Goal: Information Seeking & Learning: Learn about a topic

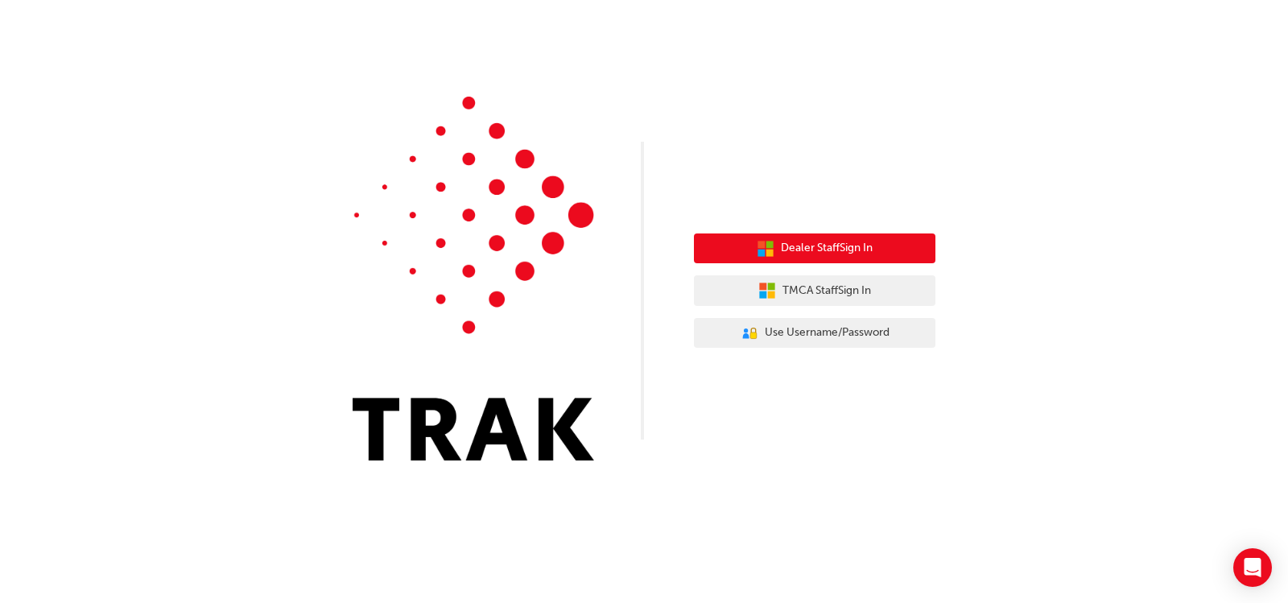
click at [908, 244] on button "Dealer Staff Sign In" at bounding box center [814, 248] width 241 height 31
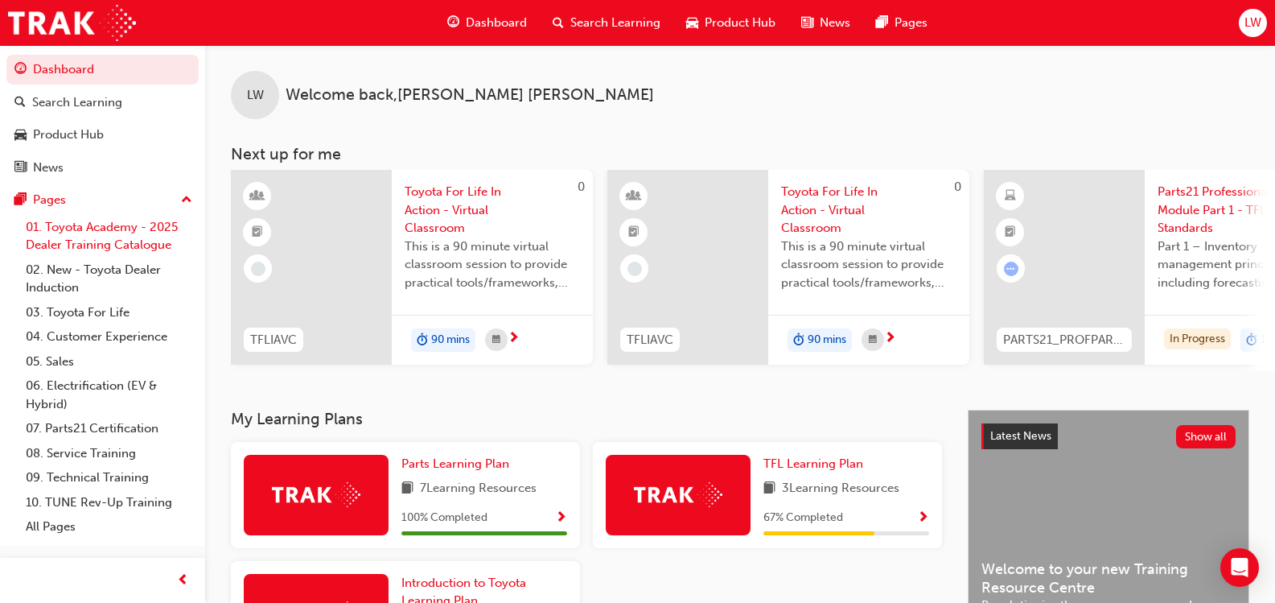
click at [109, 236] on link "01. Toyota Academy - 2025 Dealer Training Catalogue" at bounding box center [108, 236] width 179 height 43
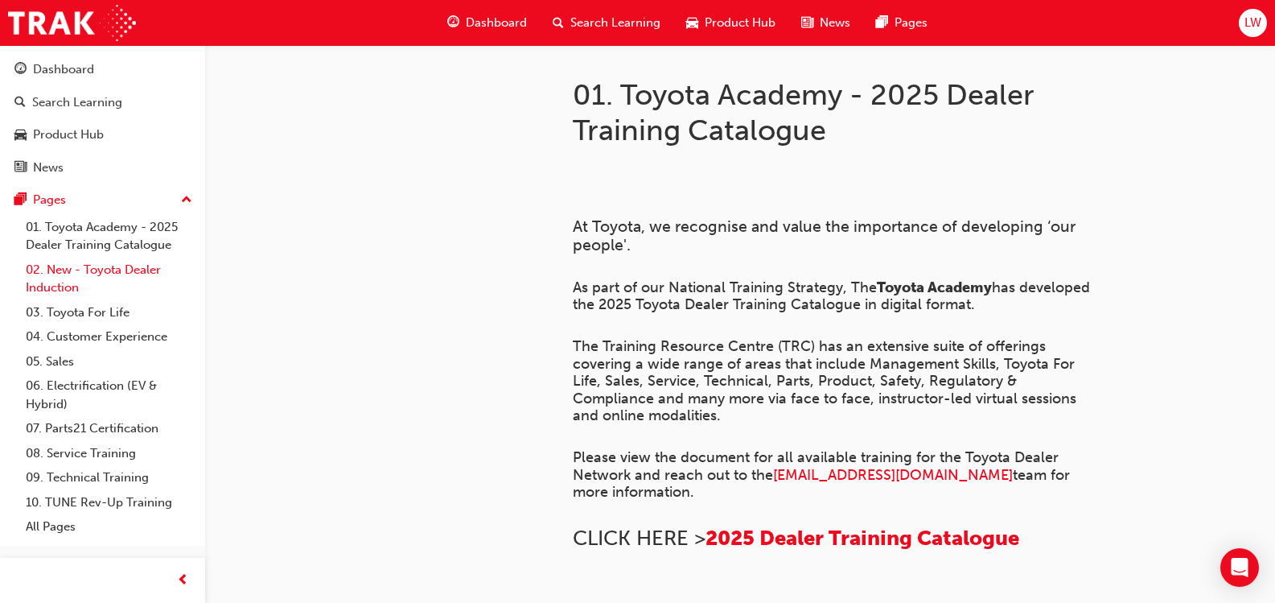
click at [102, 270] on link "02. New - Toyota Dealer Induction" at bounding box center [108, 279] width 179 height 43
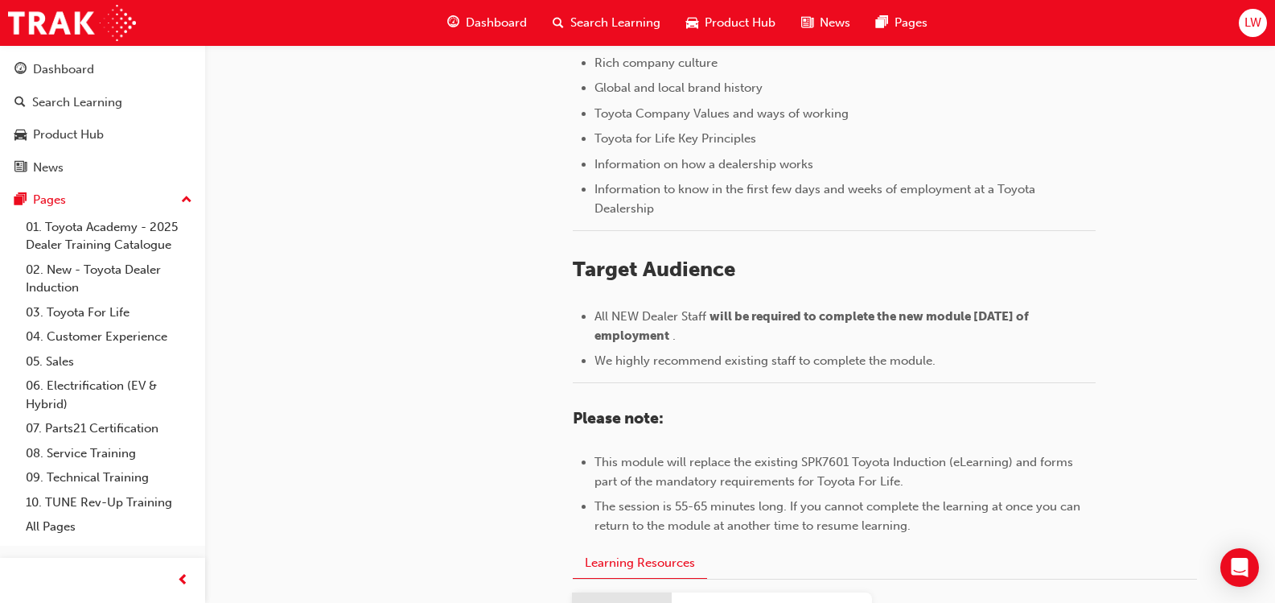
scroll to position [429, 0]
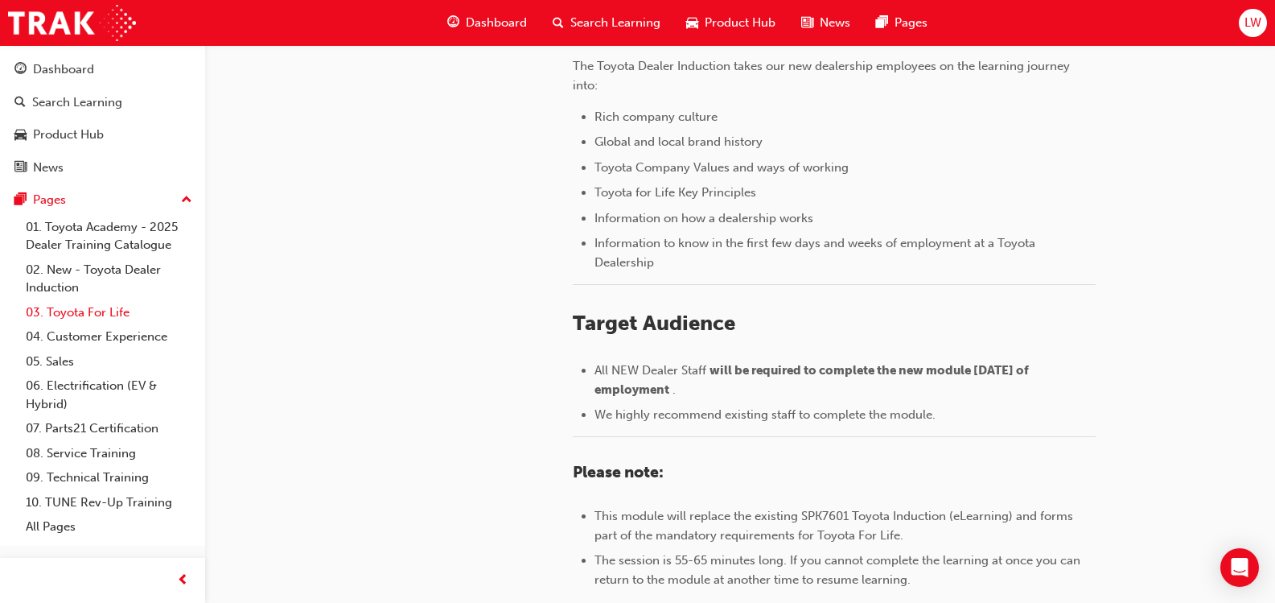
click at [103, 311] on link "03. Toyota For Life" at bounding box center [108, 312] width 179 height 25
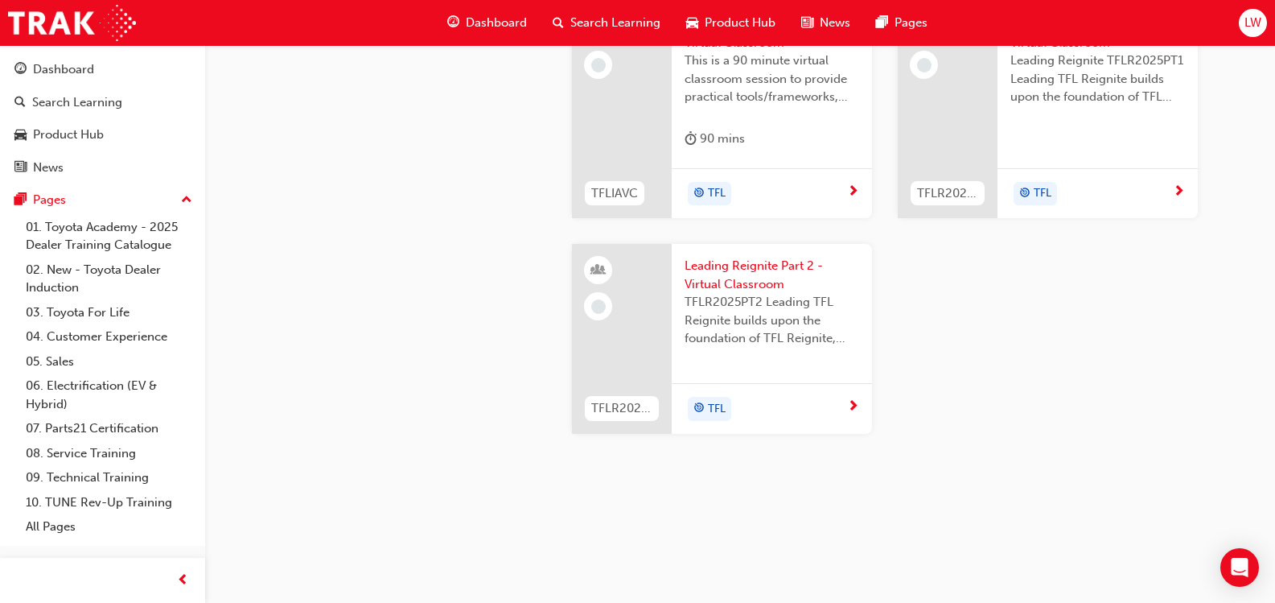
scroll to position [822, 0]
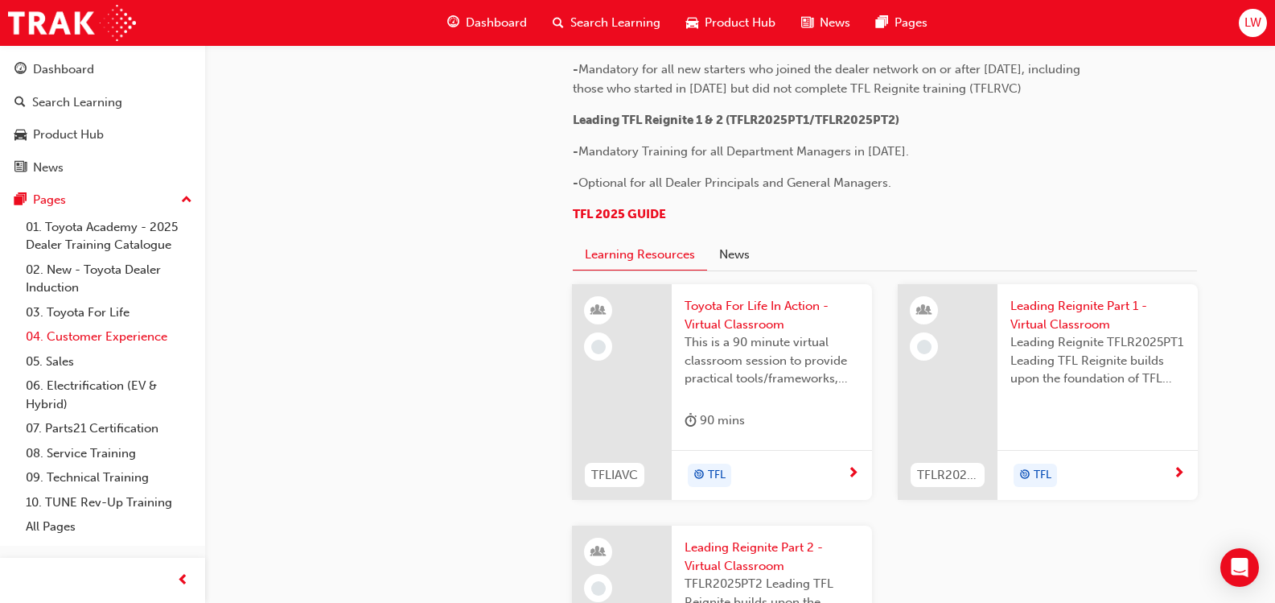
click at [158, 340] on link "04. Customer Experience" at bounding box center [108, 336] width 179 height 25
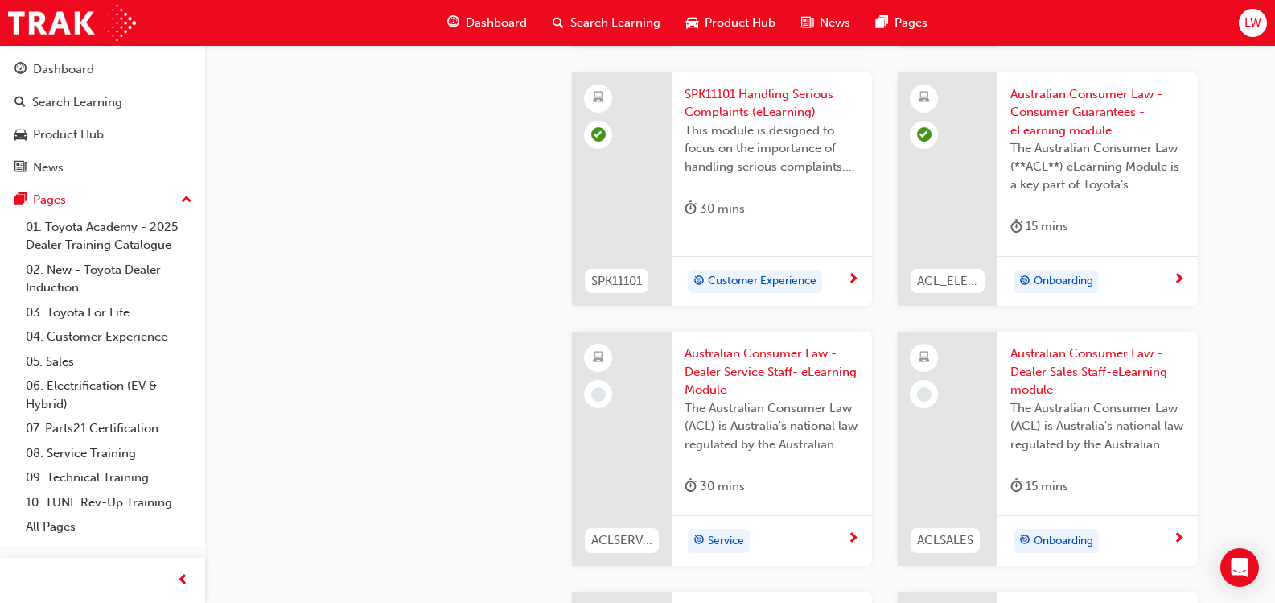
scroll to position [1020, 0]
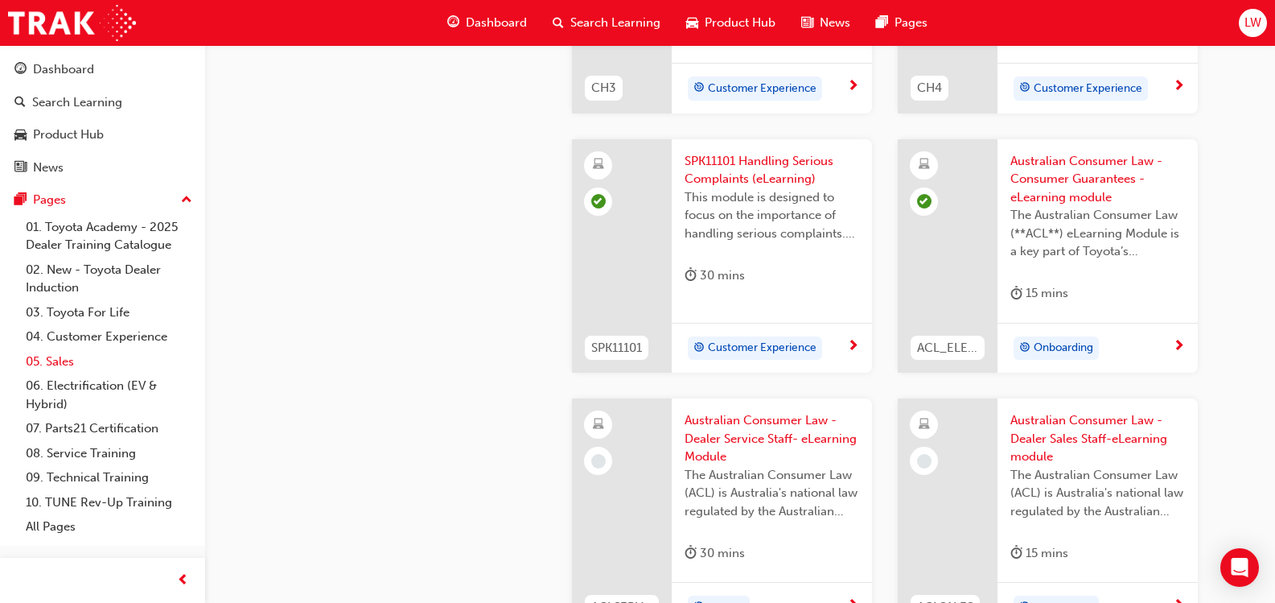
click at [63, 362] on link "05. Sales" at bounding box center [108, 361] width 179 height 25
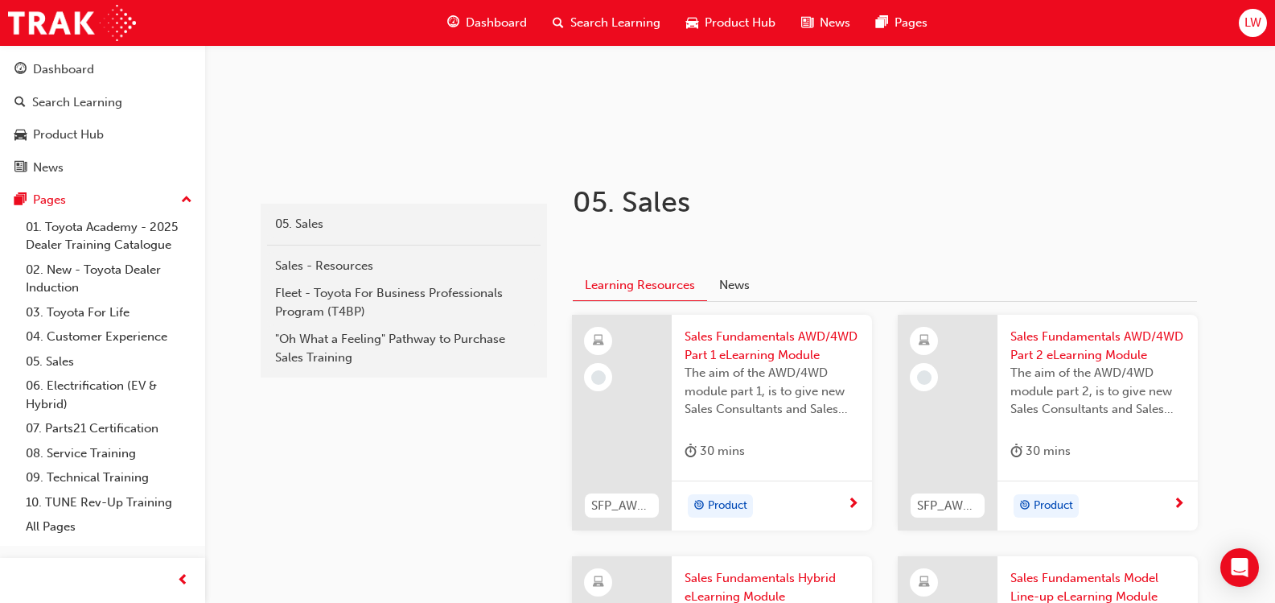
scroll to position [268, 0]
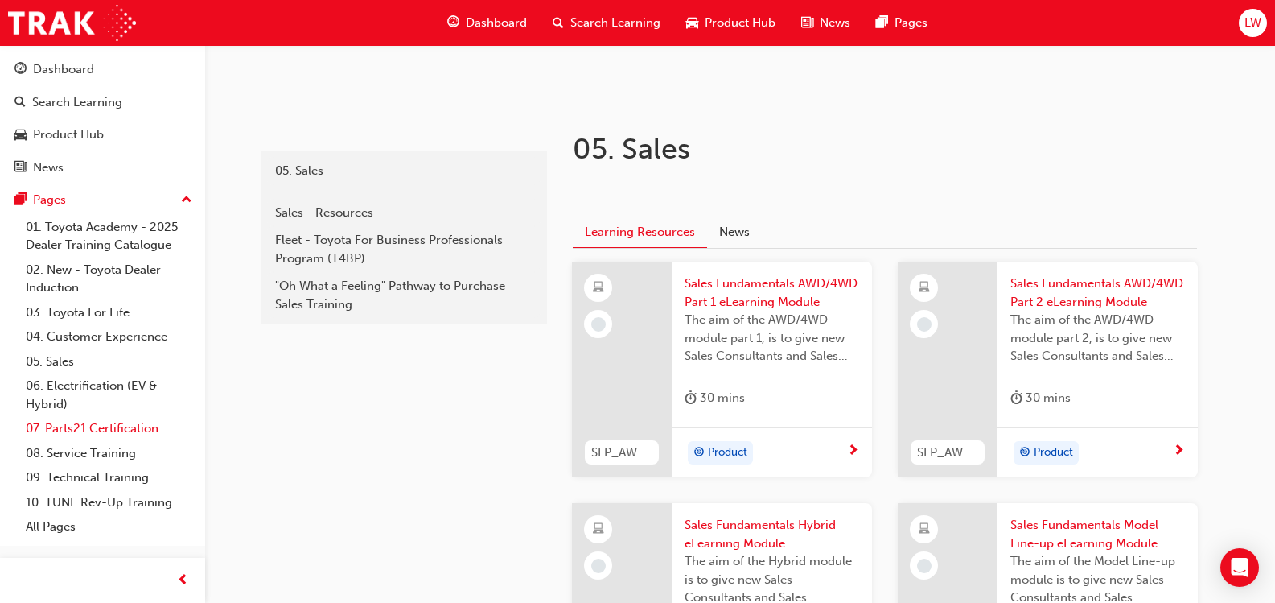
click at [147, 431] on link "07. Parts21 Certification" at bounding box center [108, 428] width 179 height 25
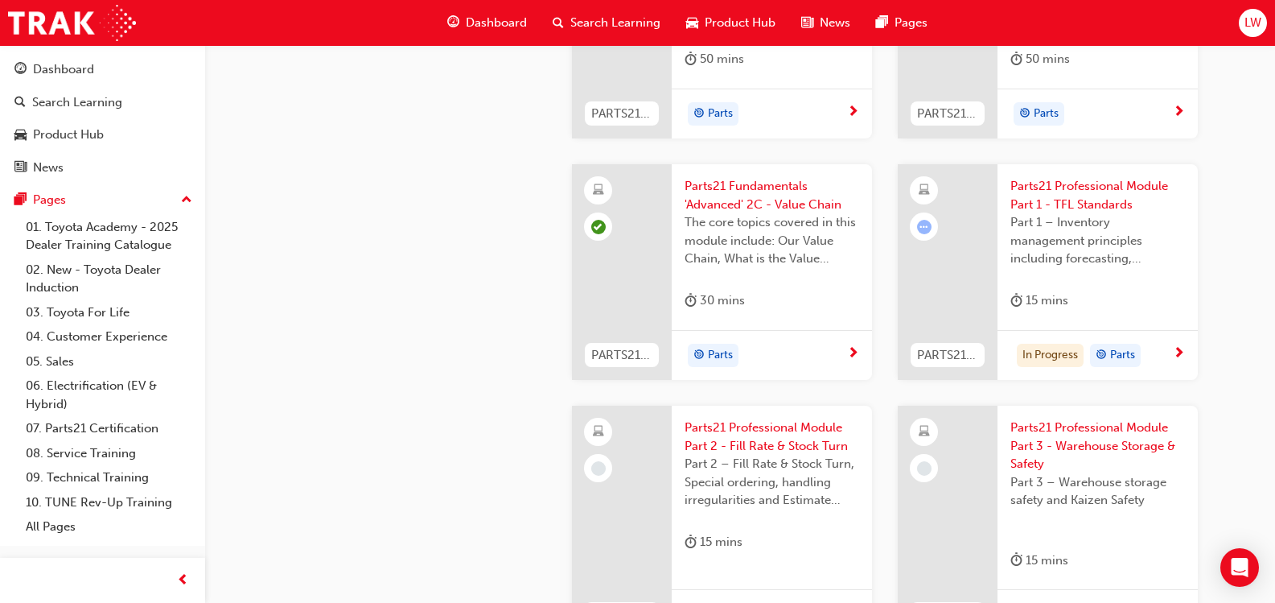
scroll to position [2414, 0]
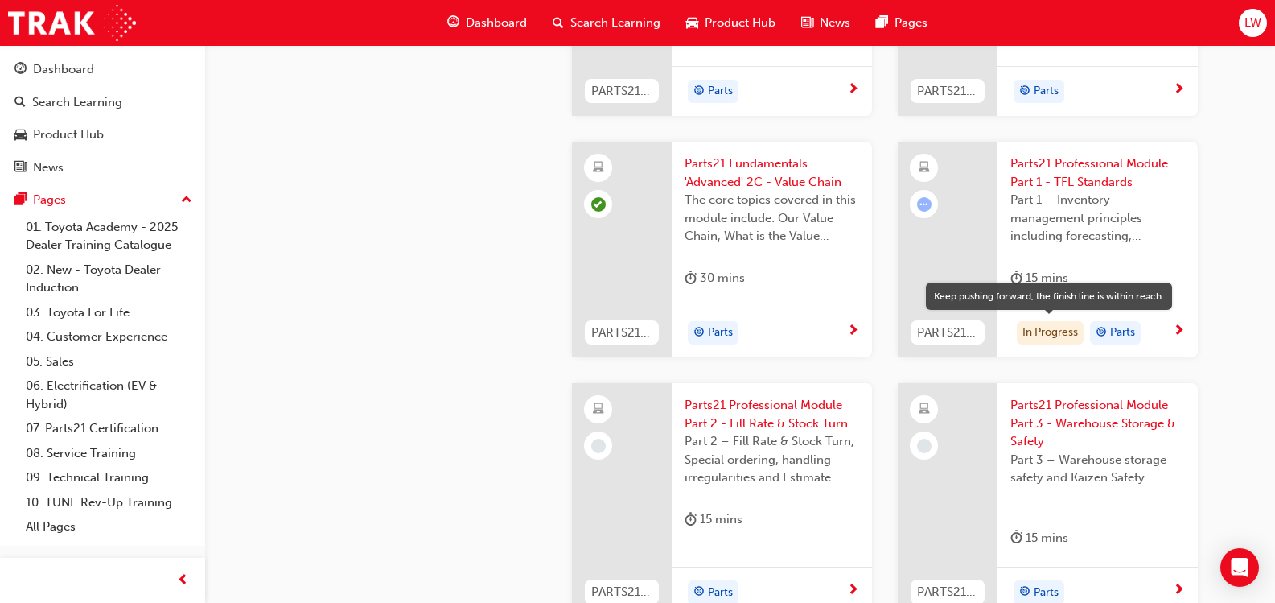
click at [1050, 330] on div "In Progress" at bounding box center [1050, 333] width 67 height 24
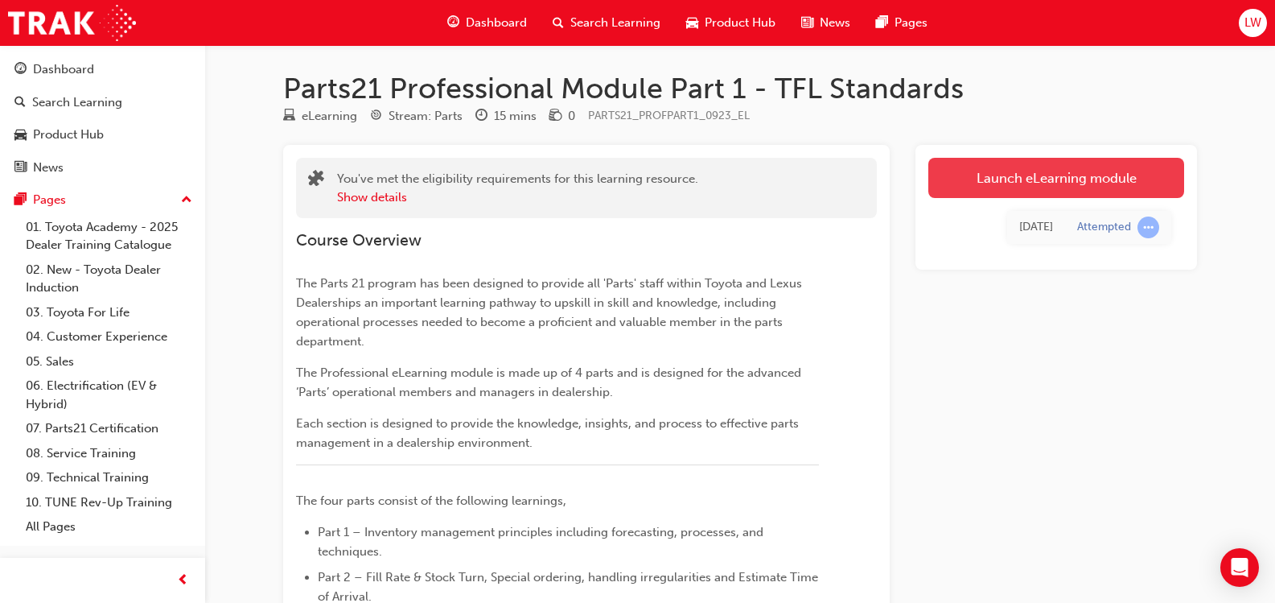
click at [987, 181] on link "Launch eLearning module" at bounding box center [1057, 178] width 256 height 40
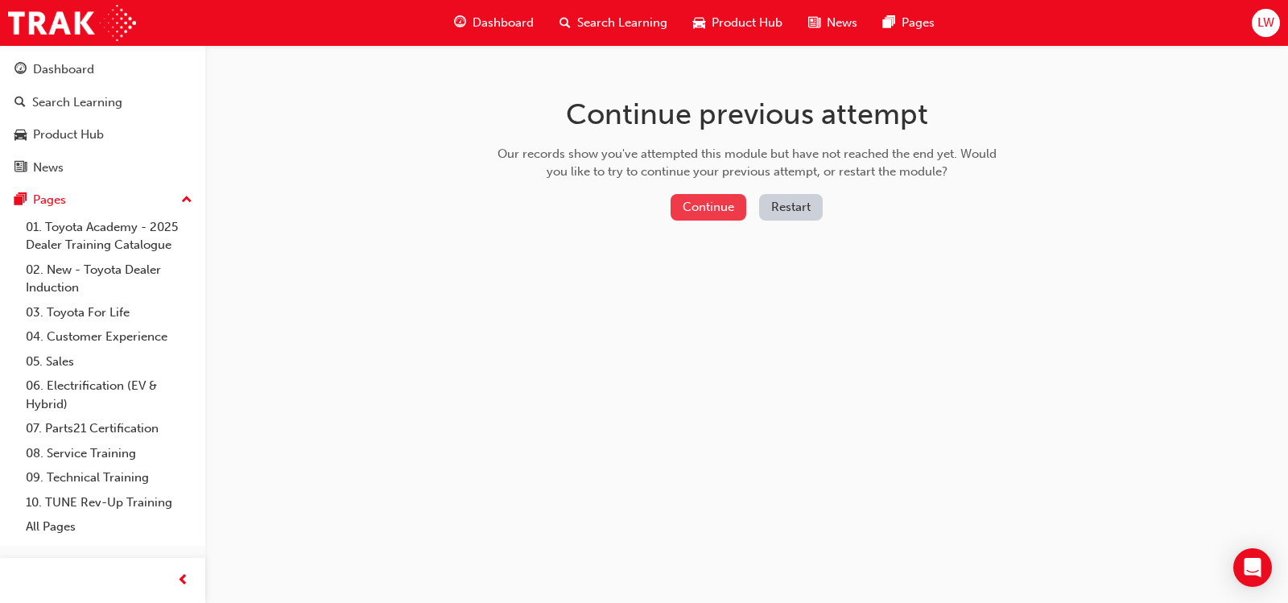
click at [698, 204] on button "Continue" at bounding box center [708, 207] width 76 height 27
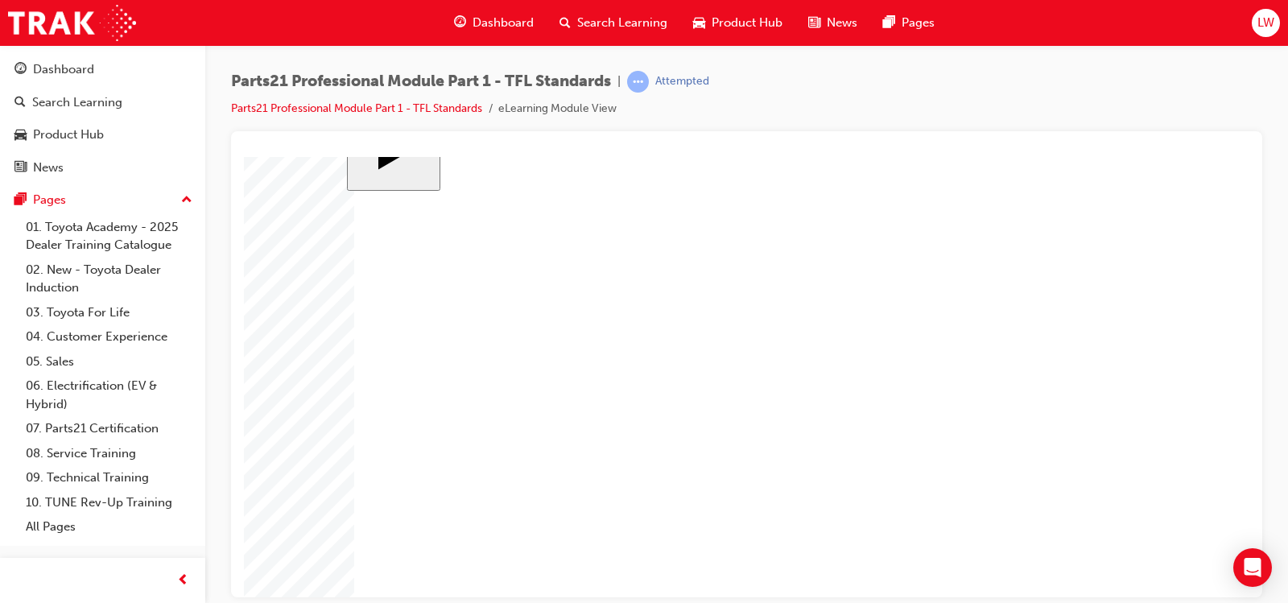
scroll to position [83, 0]
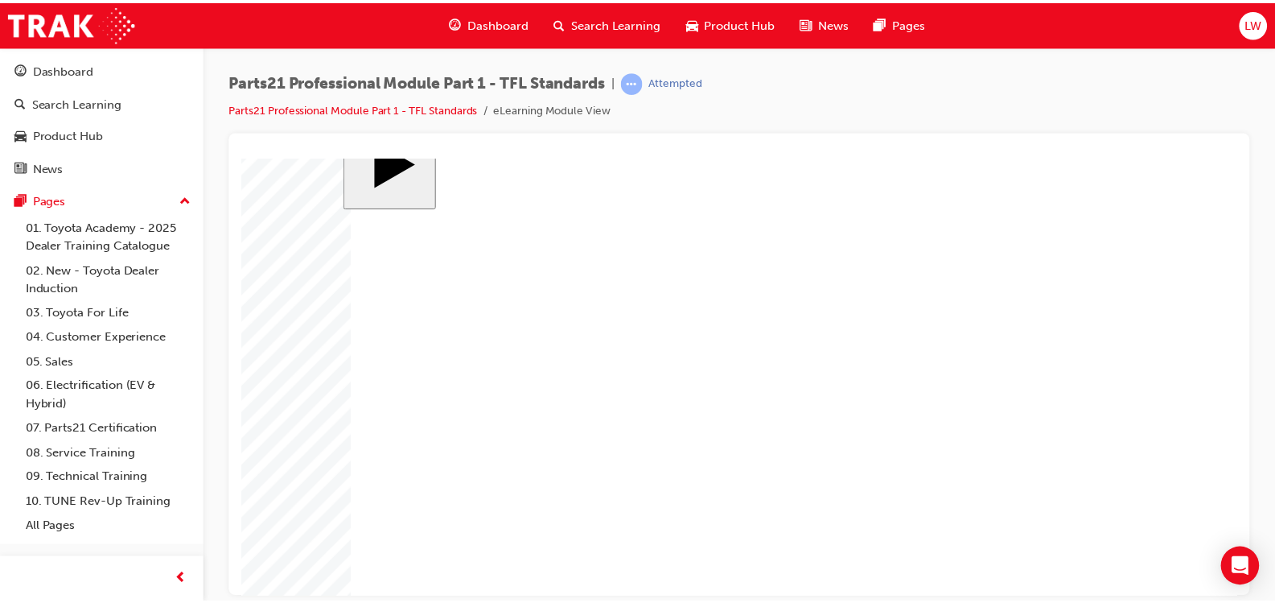
scroll to position [54, 0]
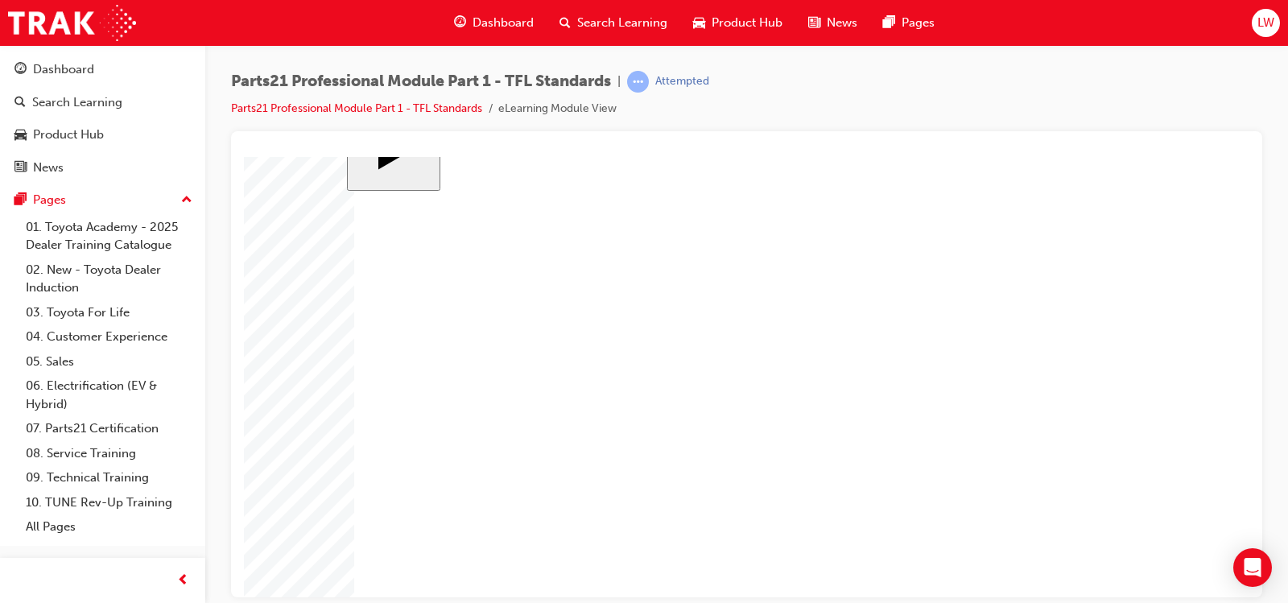
checkbox input "true"
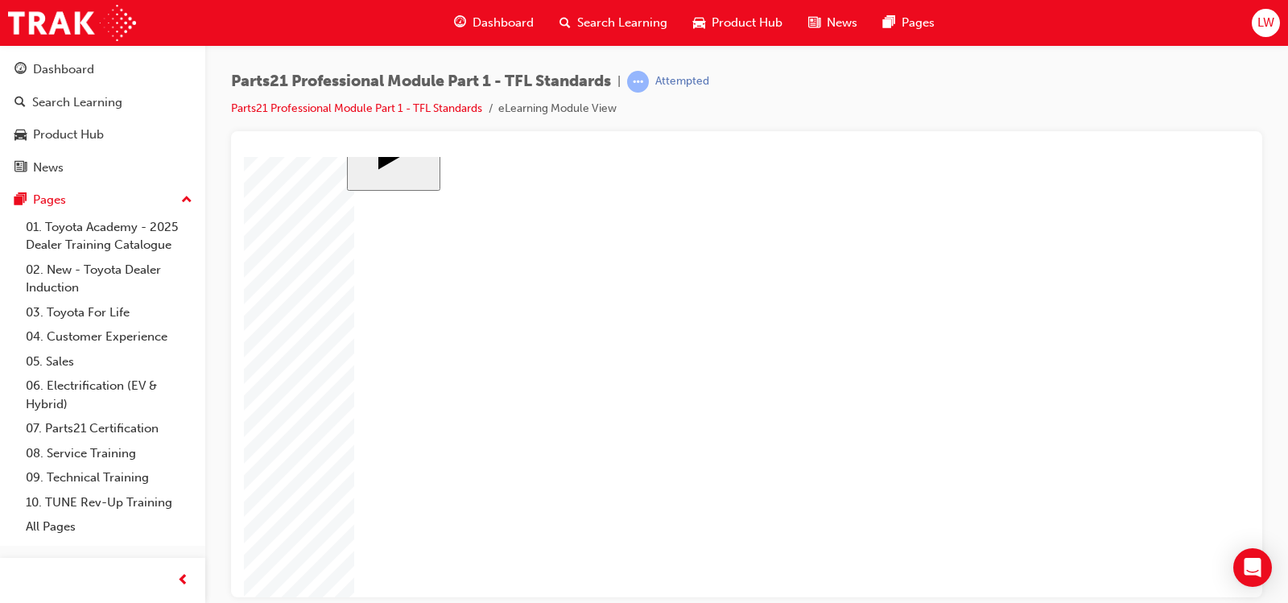
checkbox input "false"
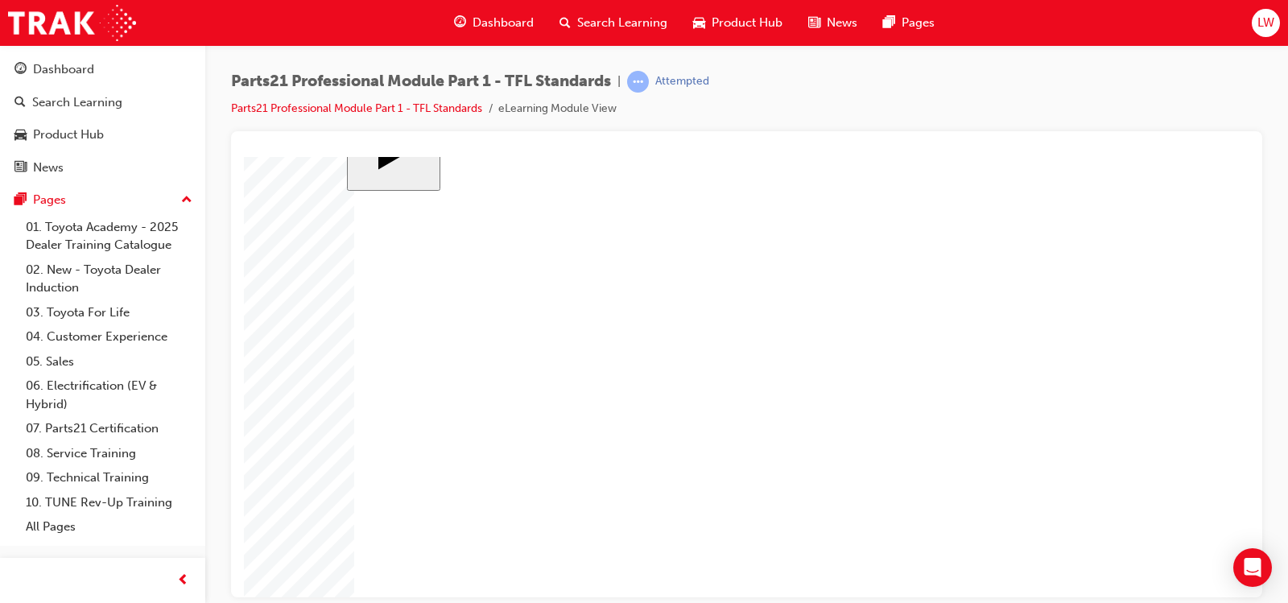
checkbox input "true"
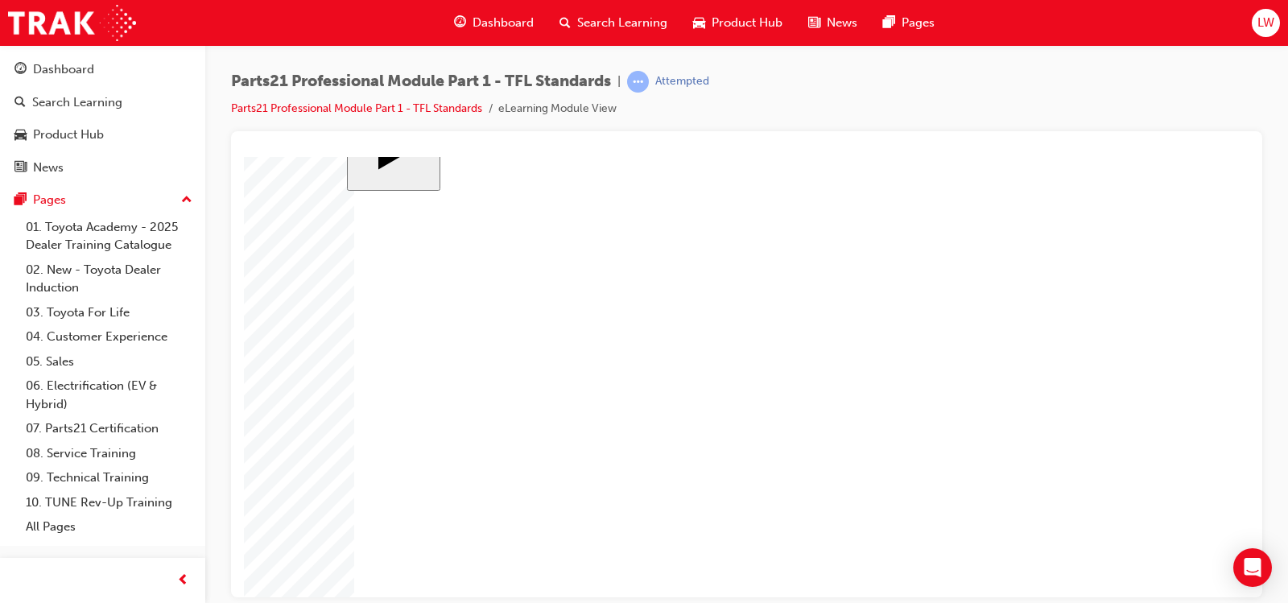
checkbox input "false"
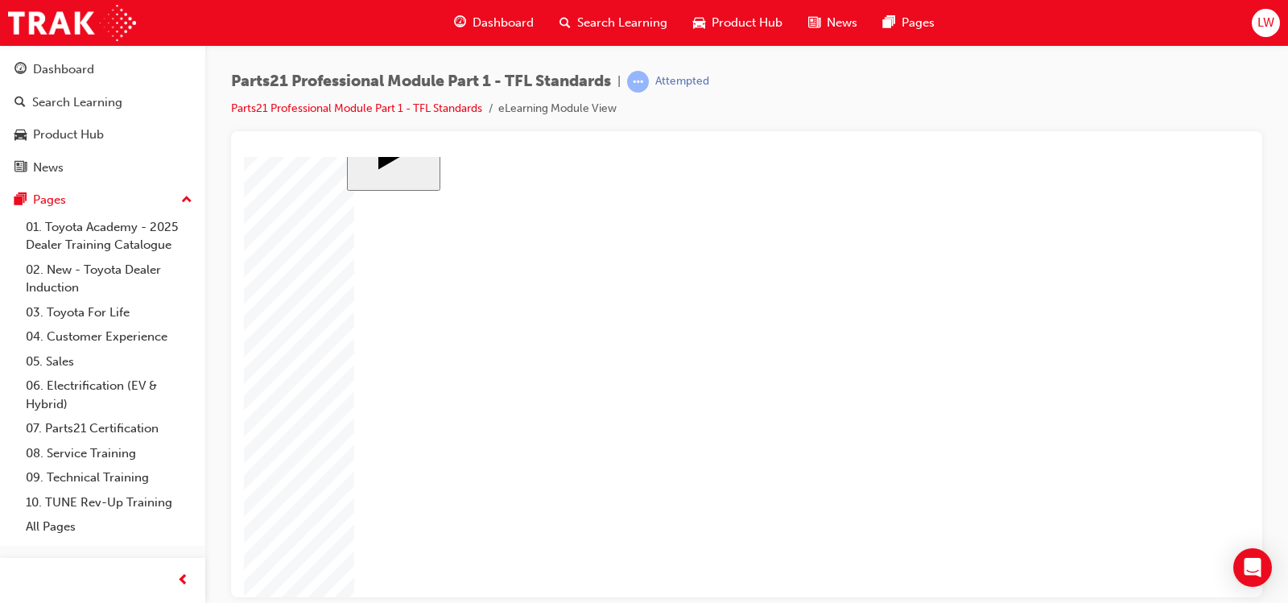
checkbox input "false"
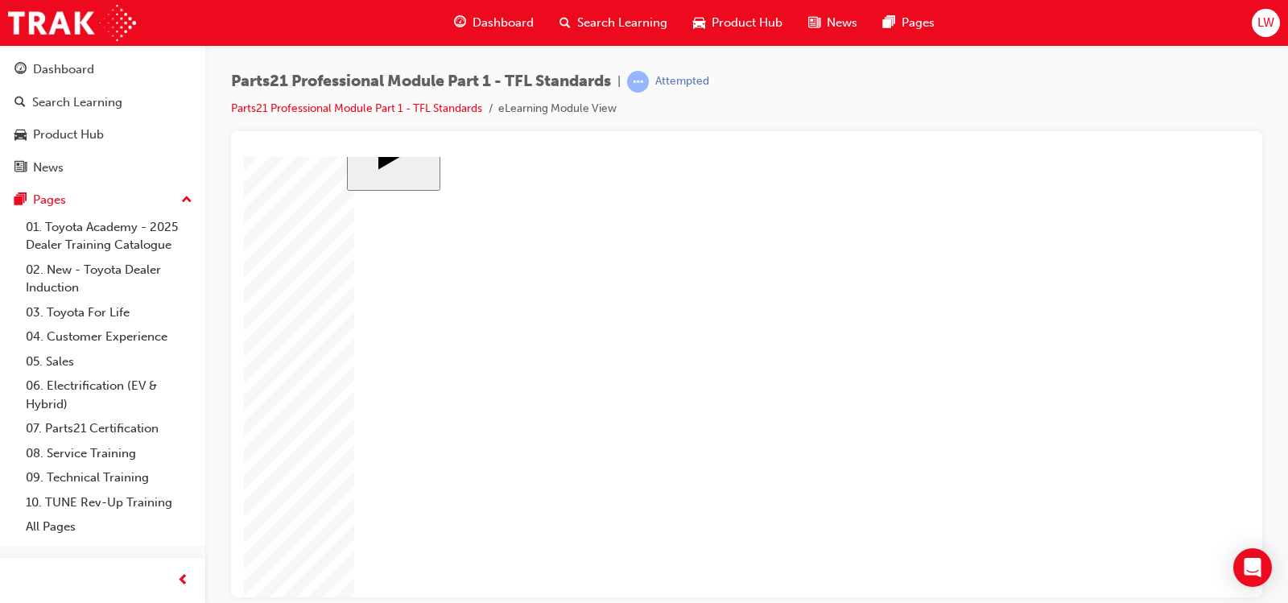
checkbox input "false"
checkbox input "true"
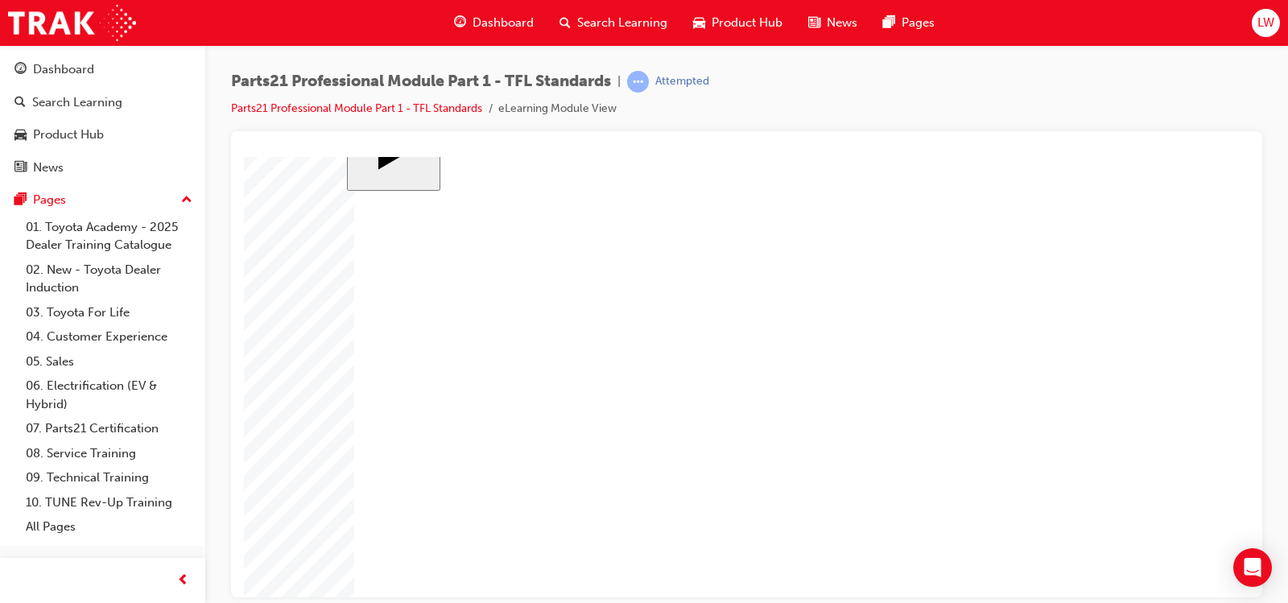
checkbox input "false"
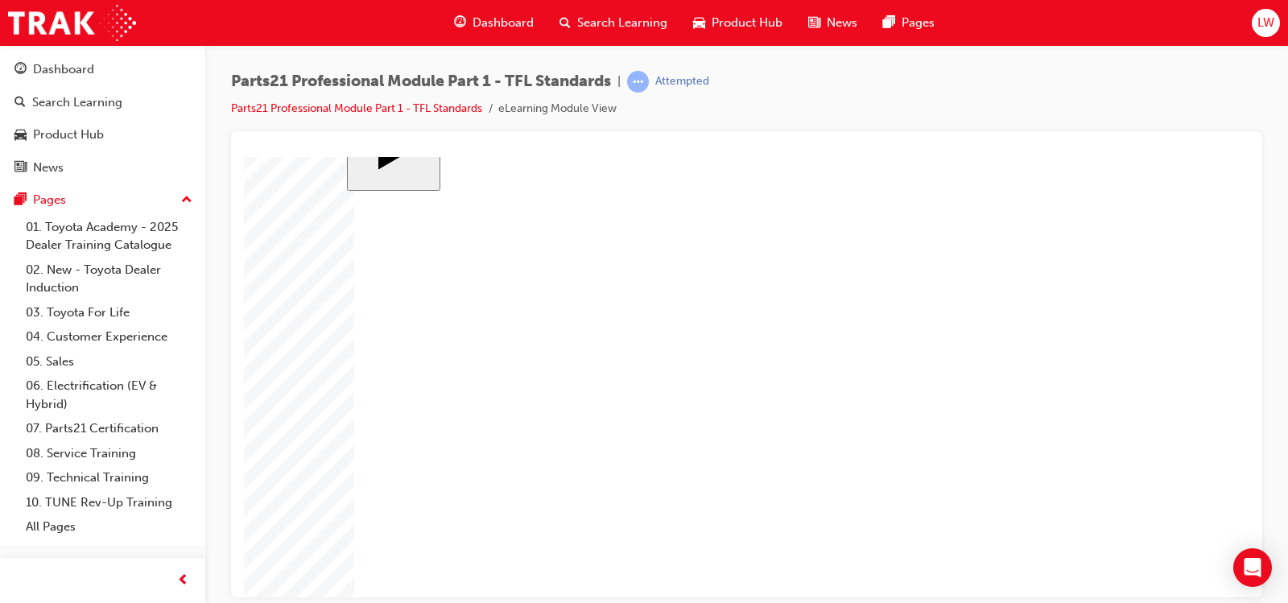
drag, startPoint x: 399, startPoint y: 450, endPoint x: 407, endPoint y: 428, distance: 23.2
checkbox input "false"
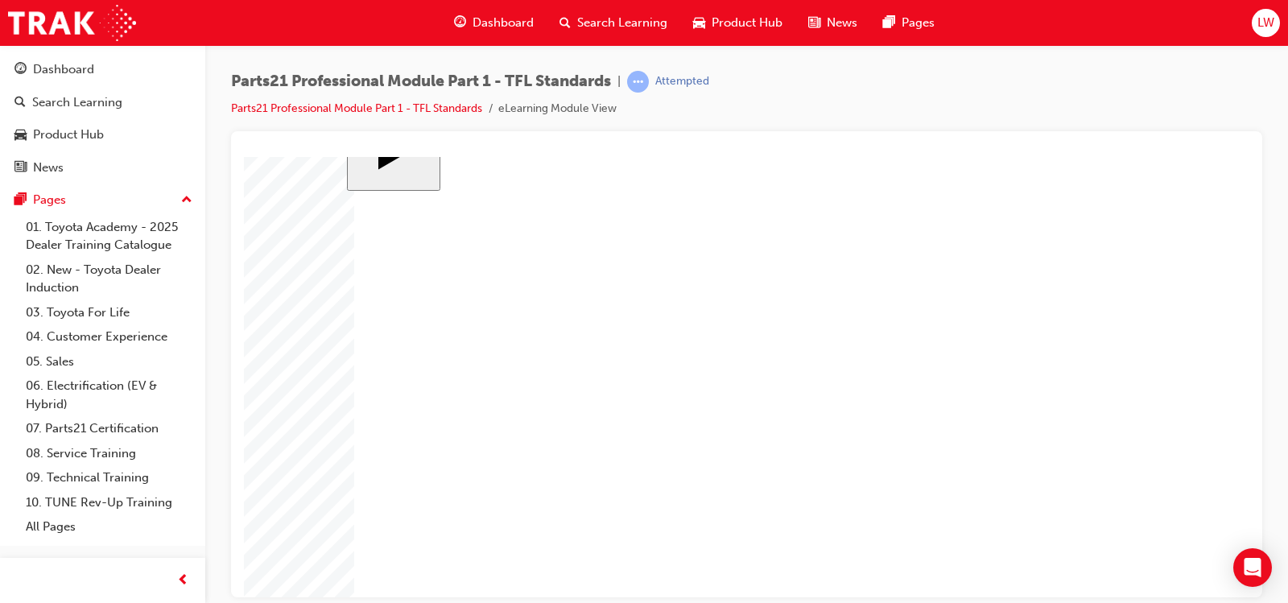
checkbox input "true"
checkbox input "false"
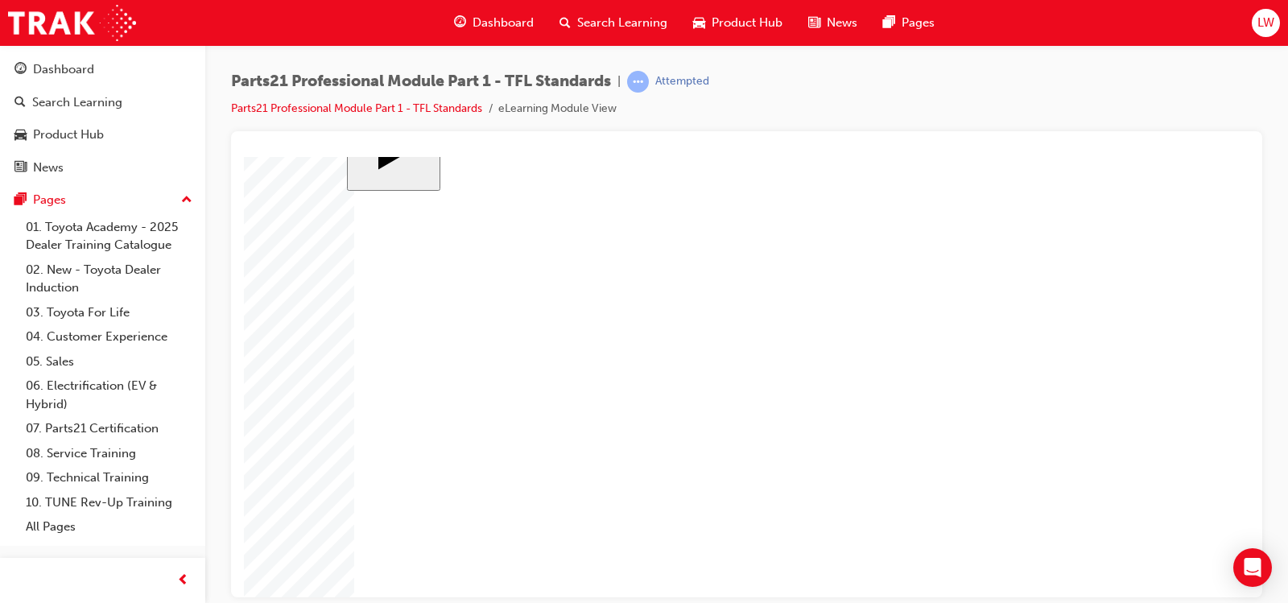
checkbox input "true"
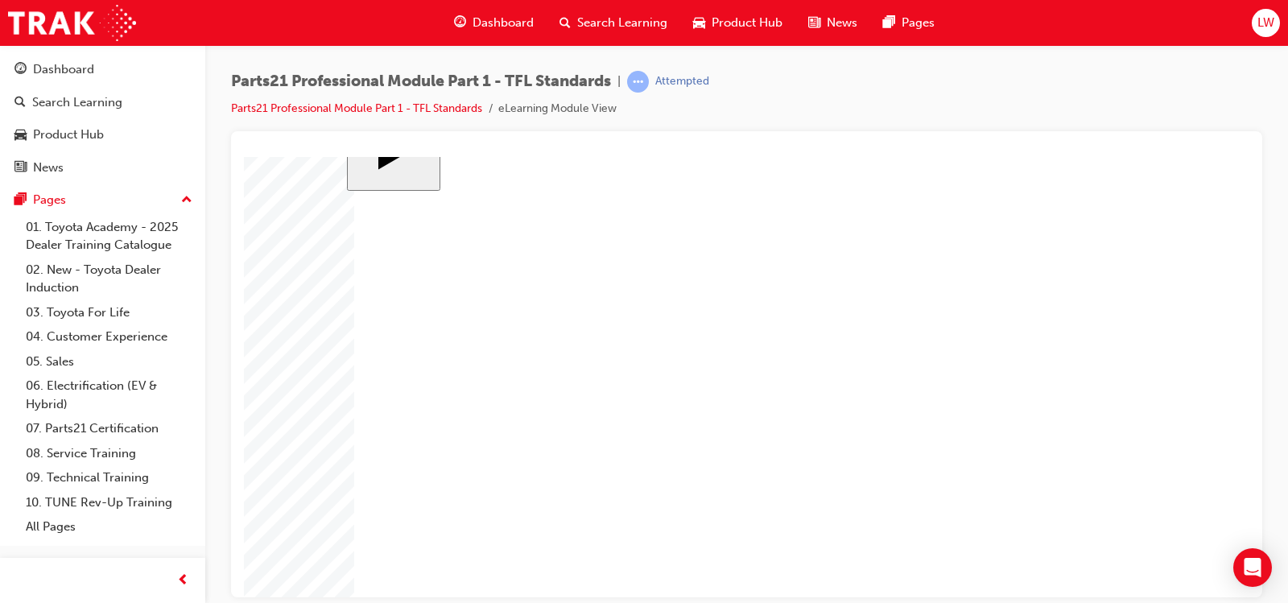
checkbox input "true"
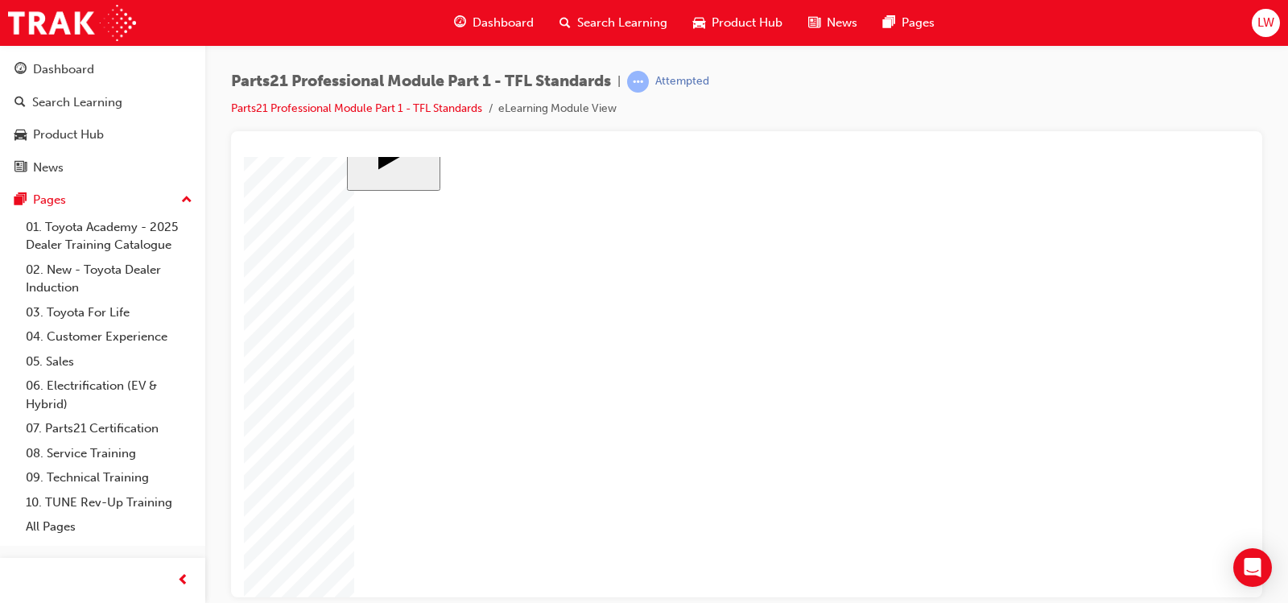
checkbox input "true"
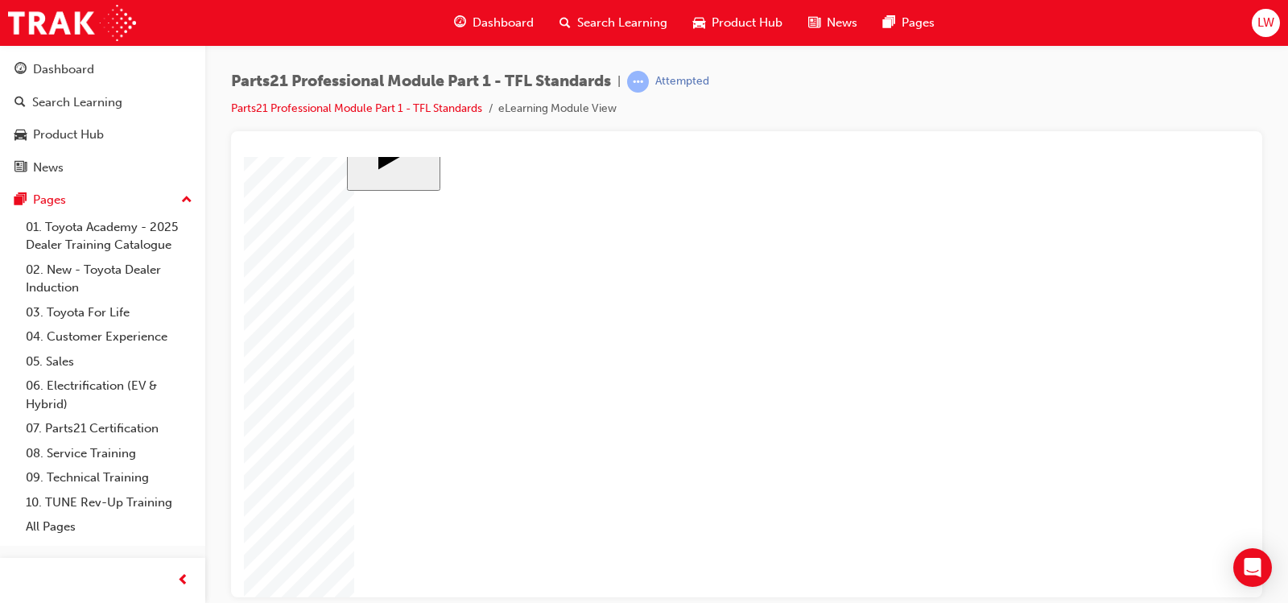
checkbox input "false"
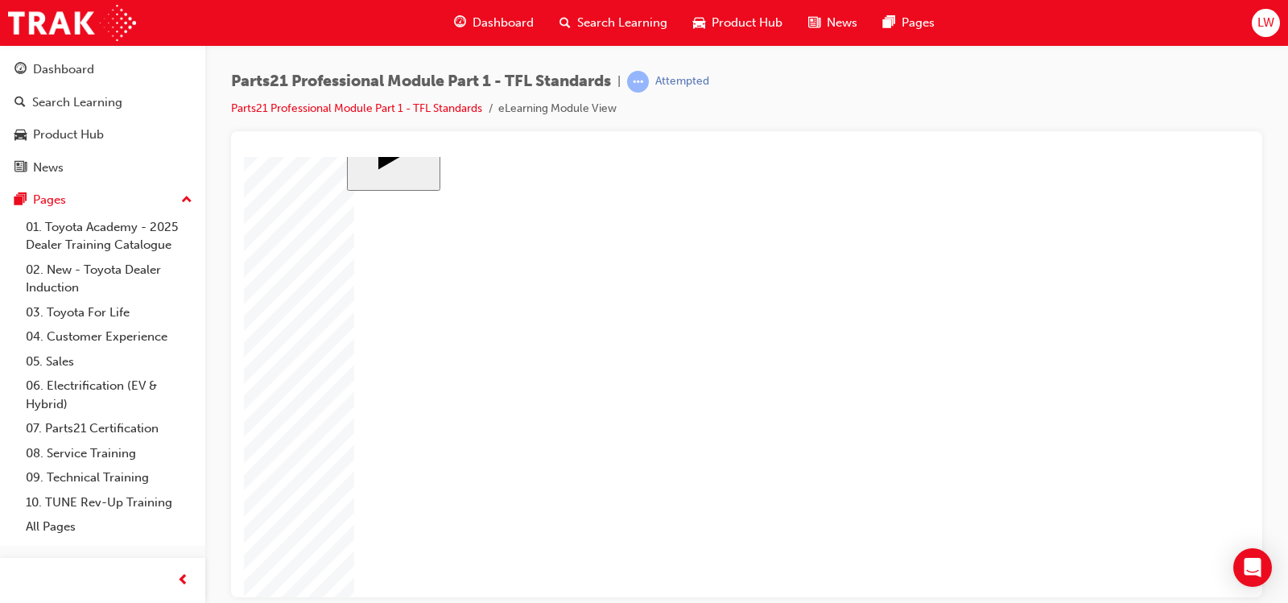
checkbox input "false"
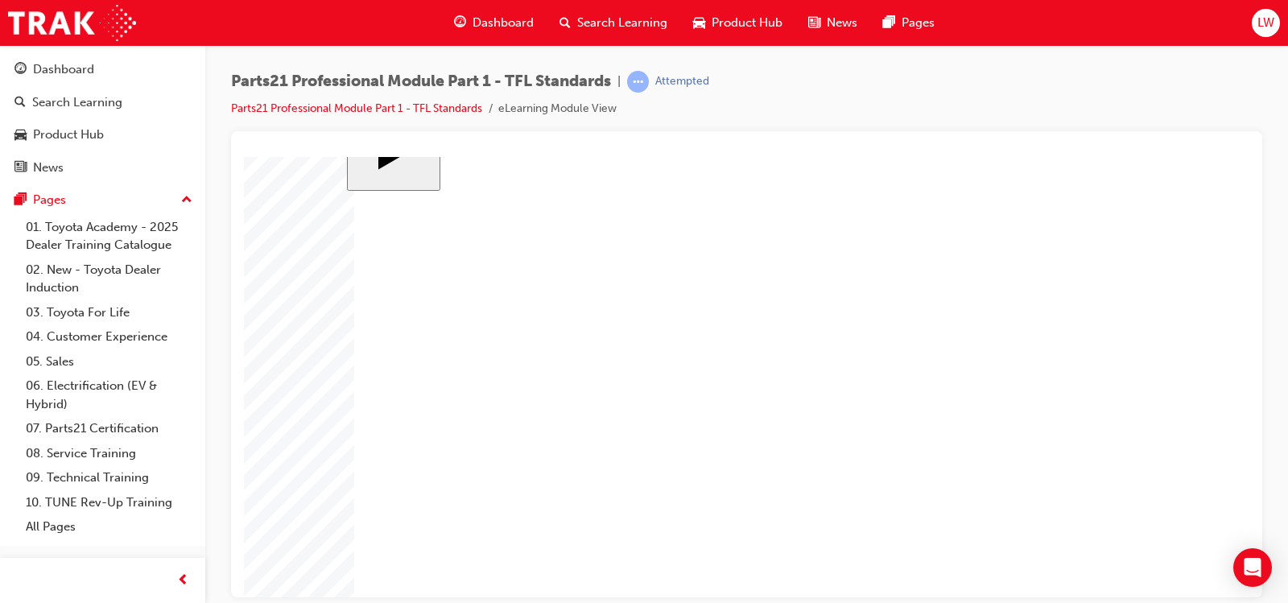
checkbox input "false"
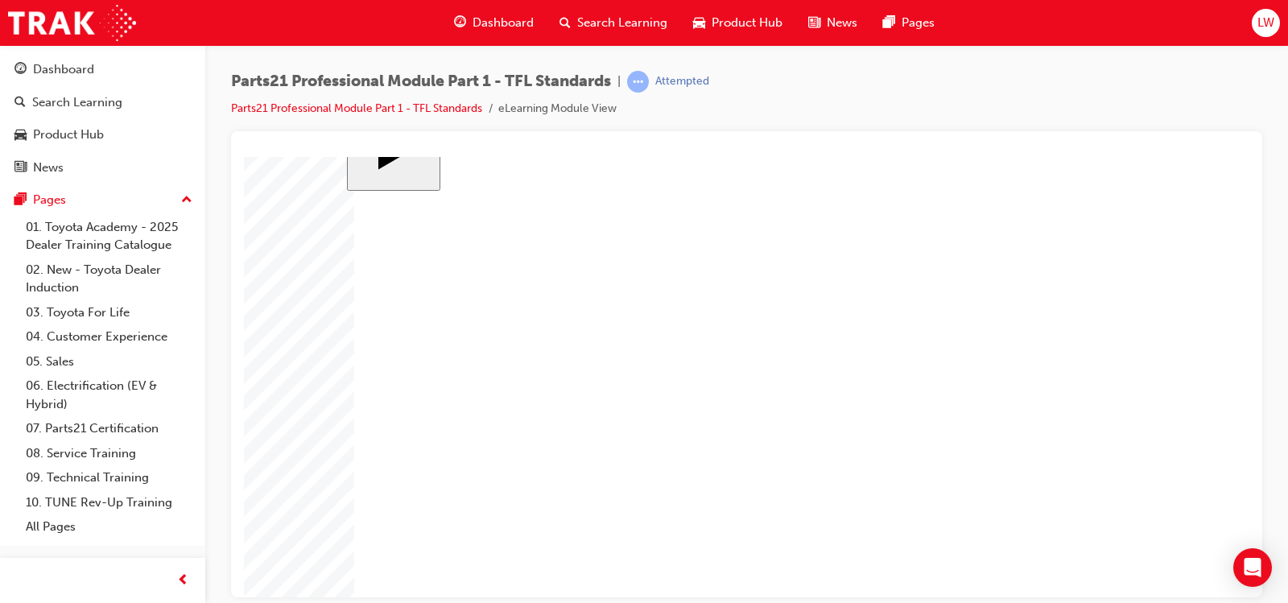
checkbox input "false"
checkbox input "true"
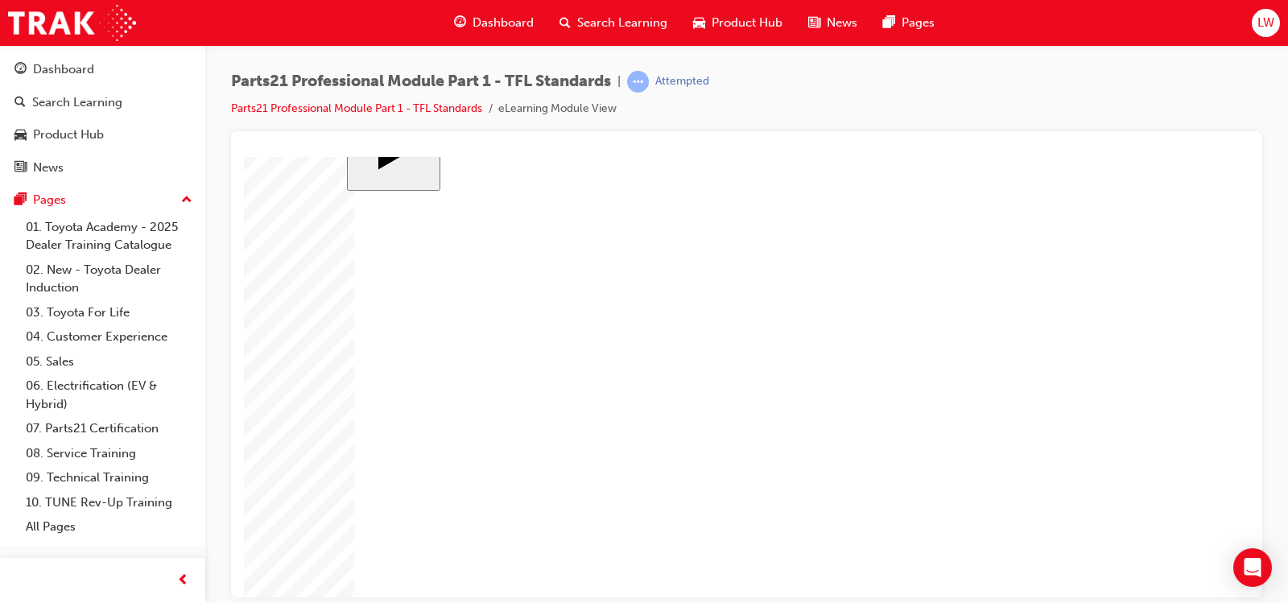
checkbox input "false"
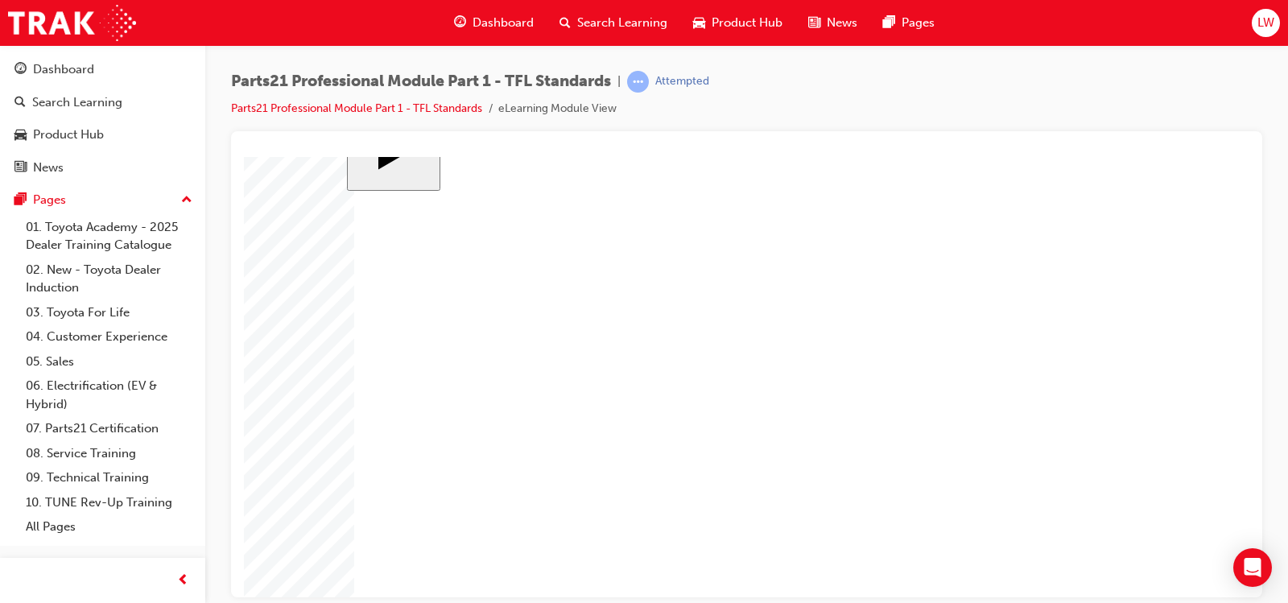
checkbox input "false"
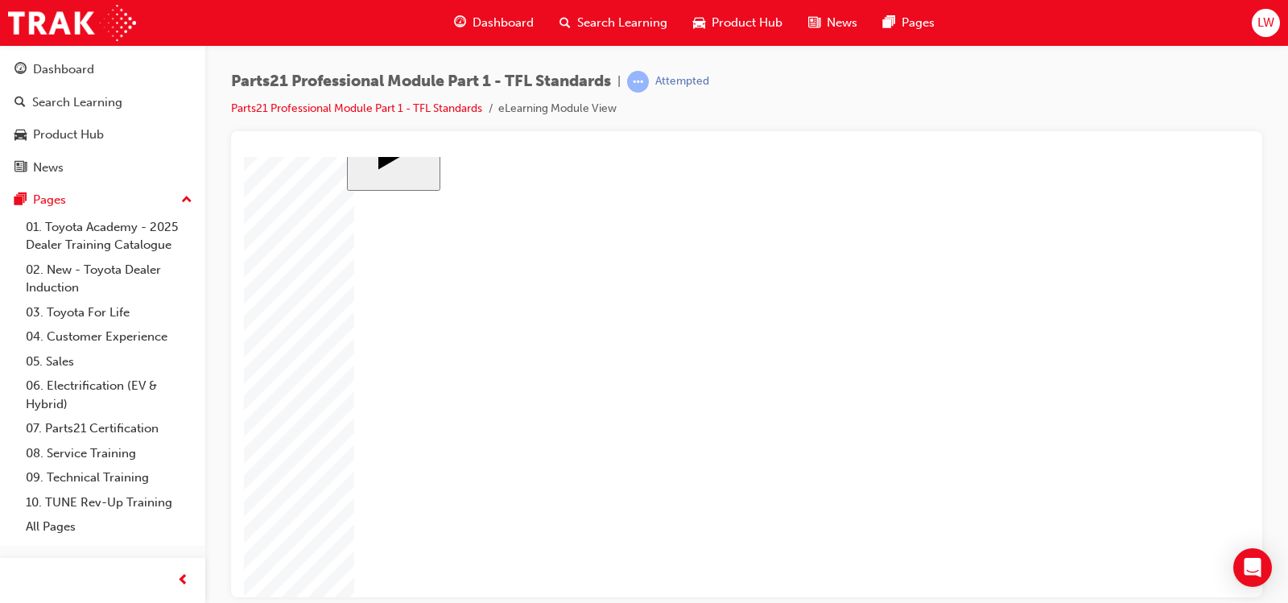
drag, startPoint x: 738, startPoint y: 397, endPoint x: 723, endPoint y: 389, distance: 16.2
drag, startPoint x: 396, startPoint y: 419, endPoint x: 398, endPoint y: 377, distance: 41.9
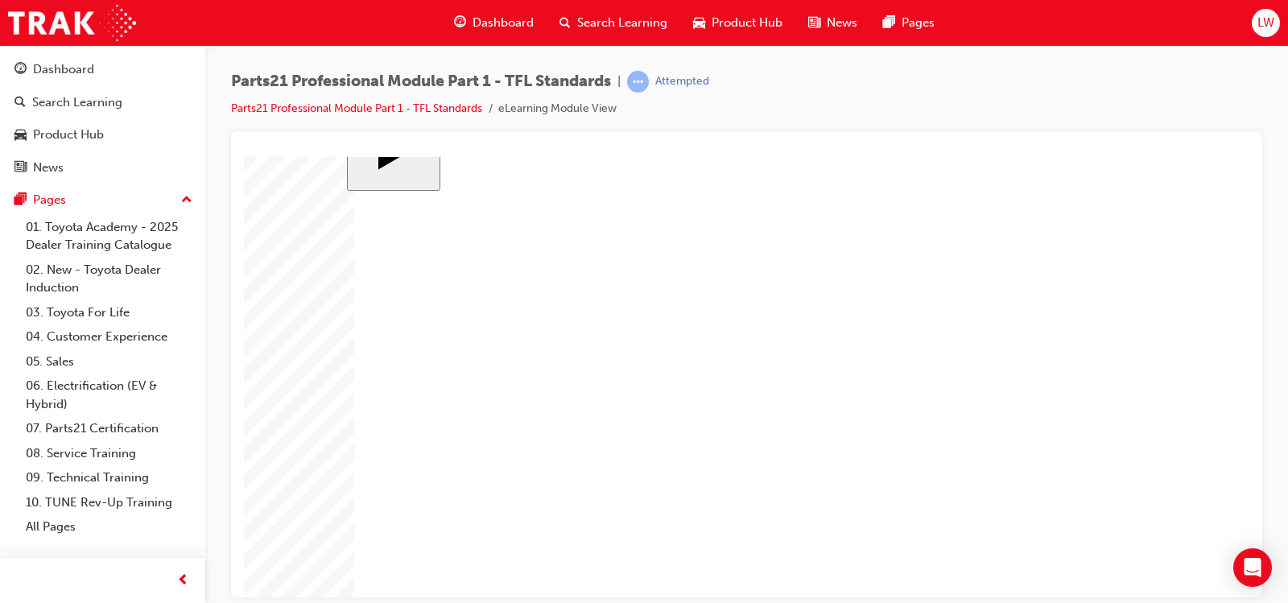
checkbox input "false"
checkbox input "true"
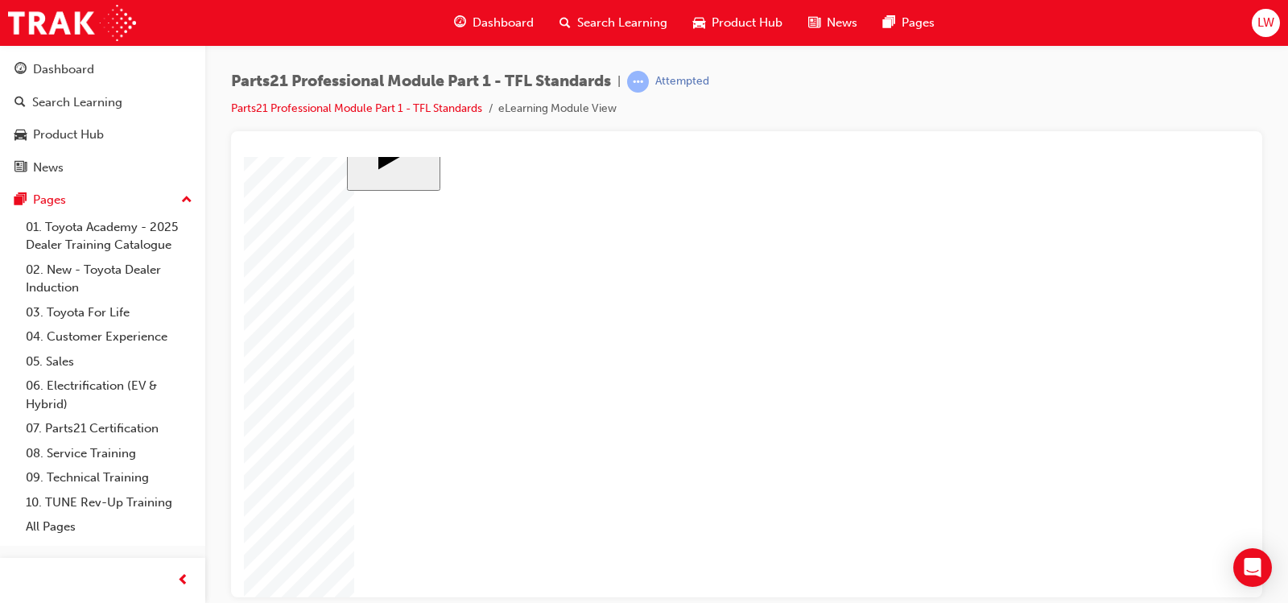
checkbox input "true"
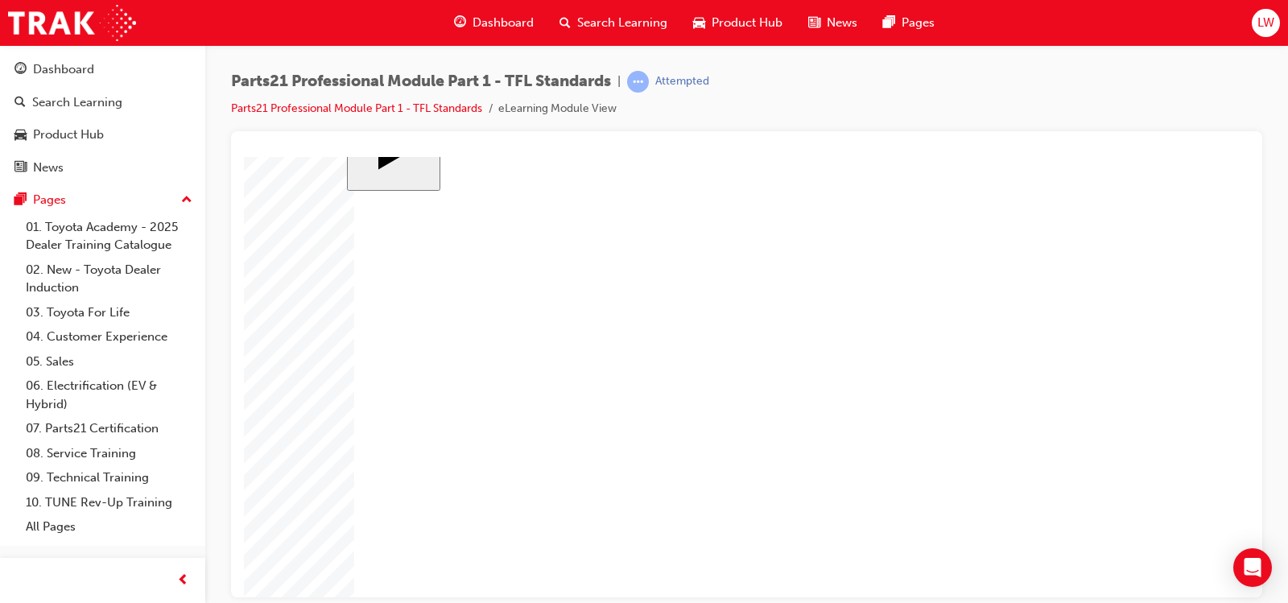
checkbox input "false"
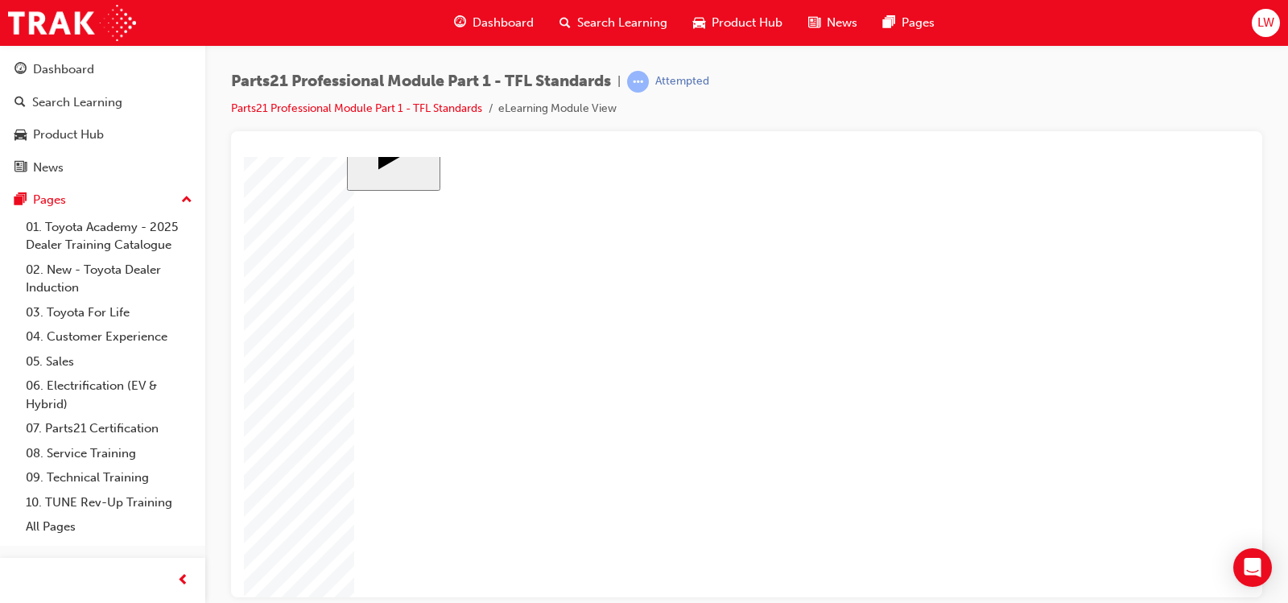
checkbox input "true"
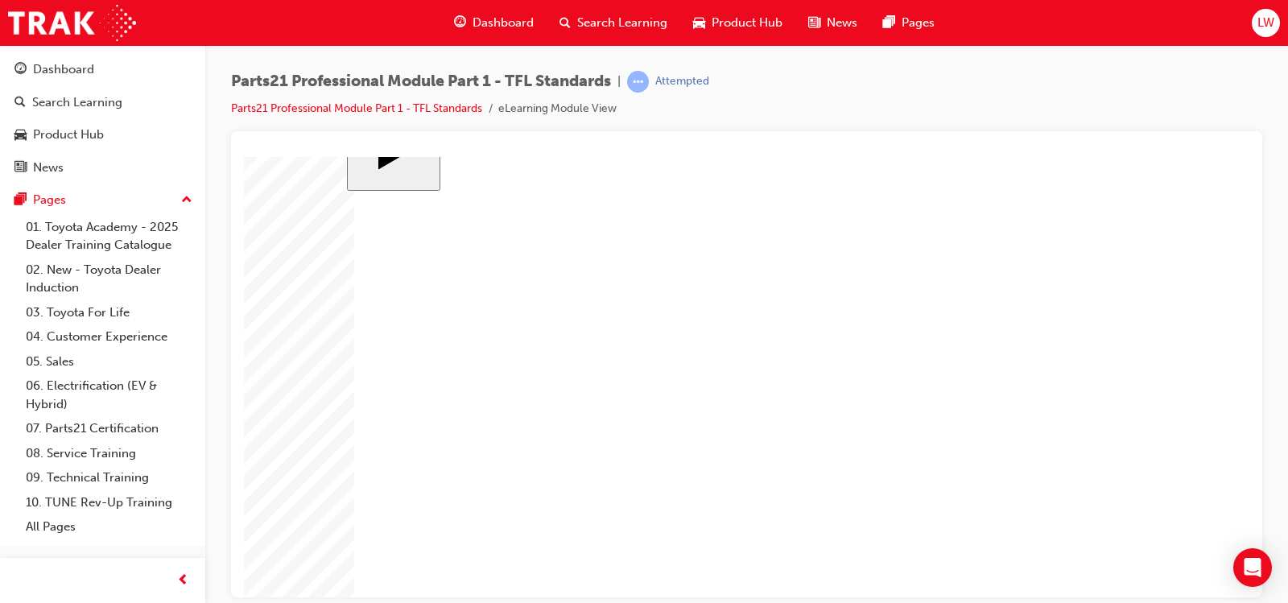
checkbox input "false"
checkbox input "true"
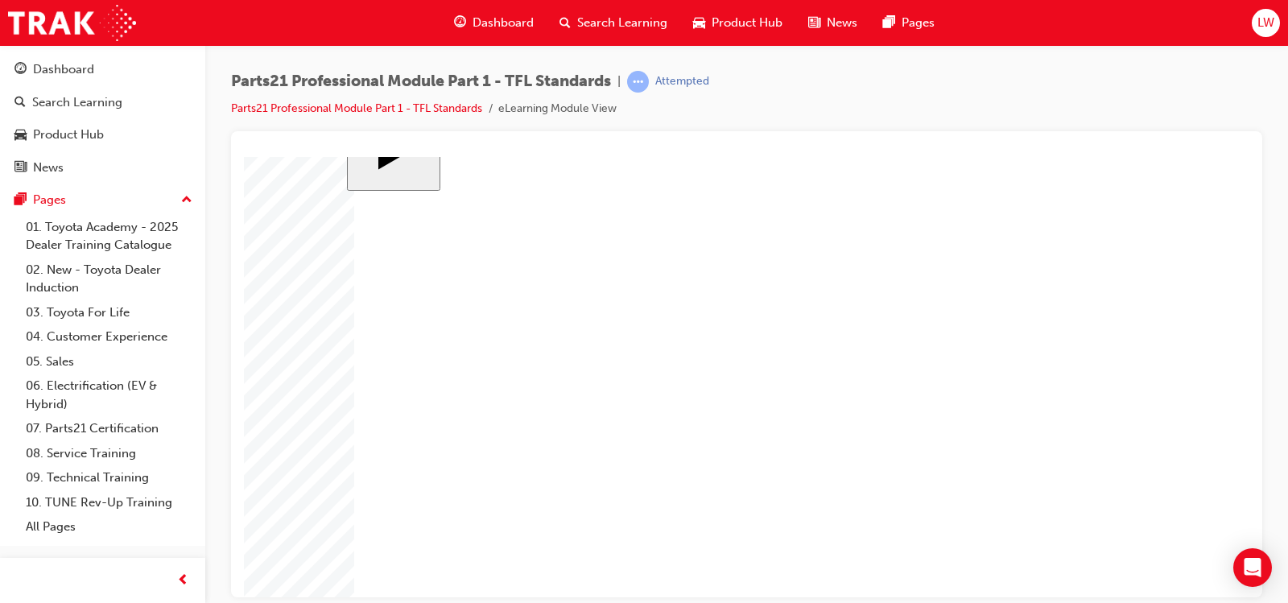
checkbox input "true"
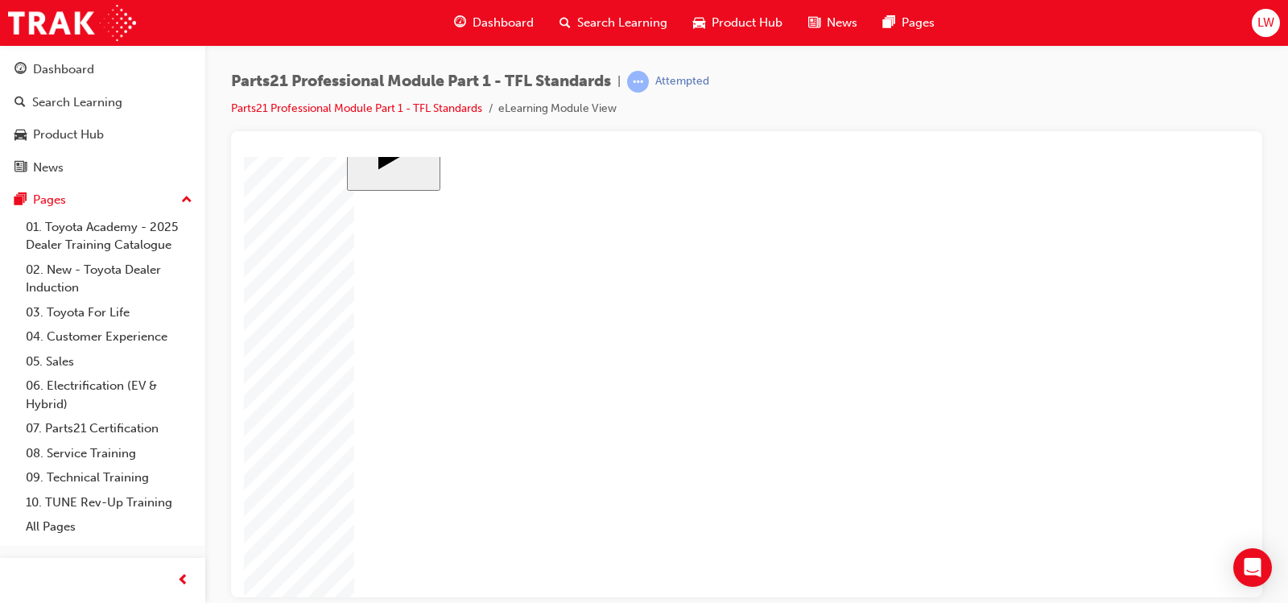
checkbox input "false"
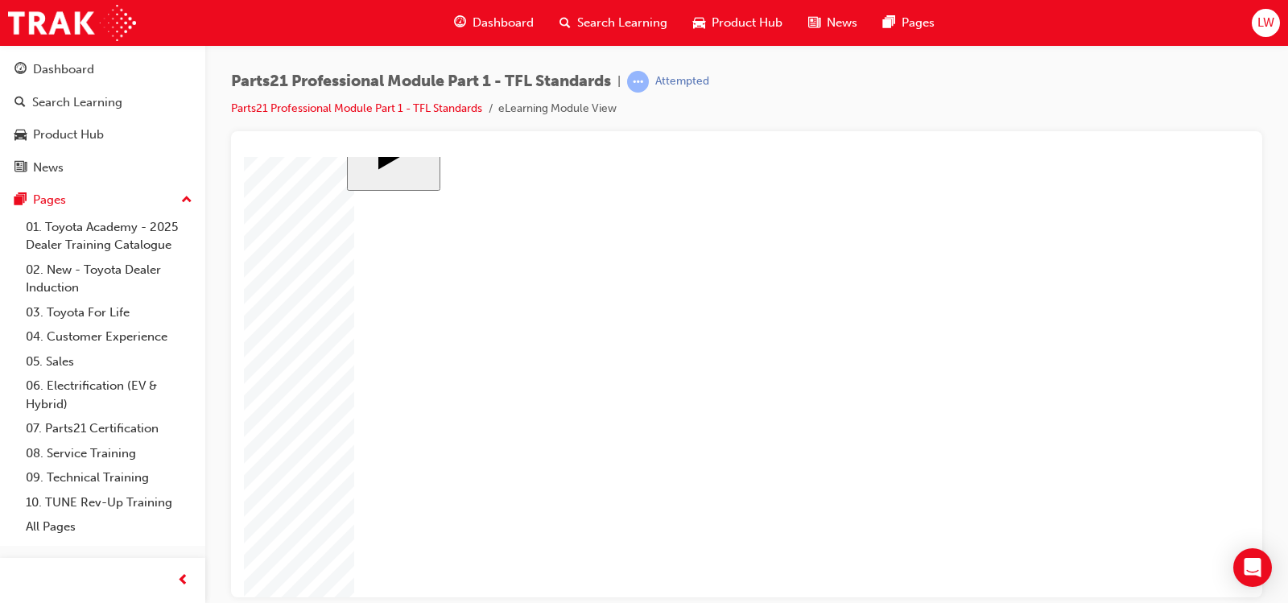
checkbox input "true"
checkbox input "false"
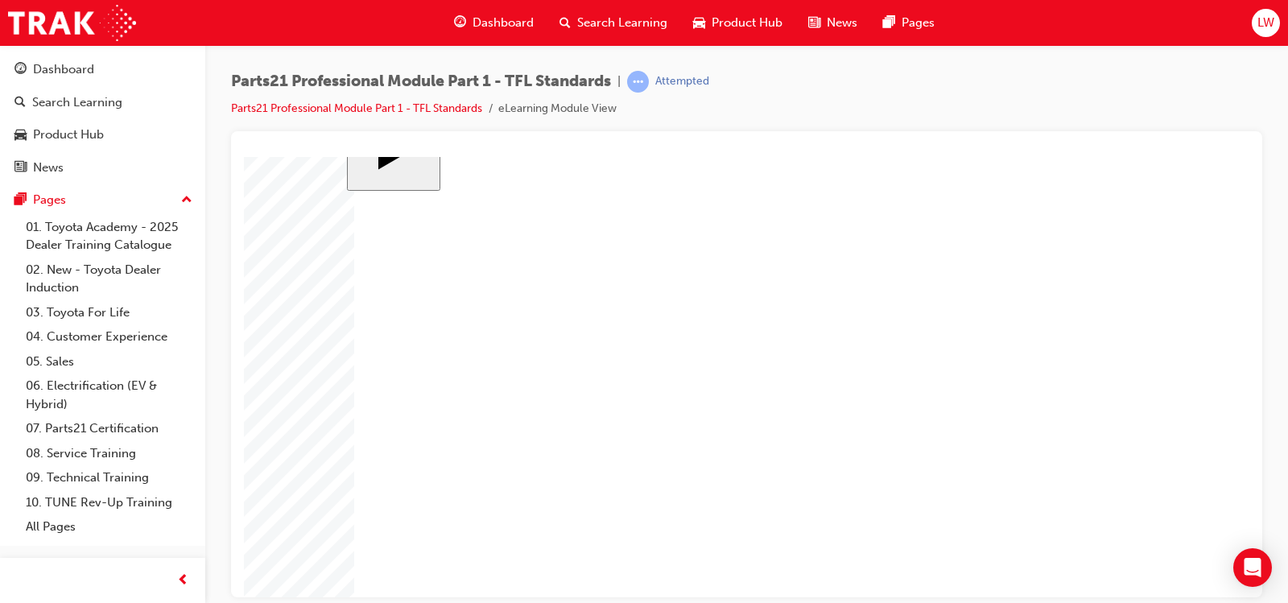
checkbox input "false"
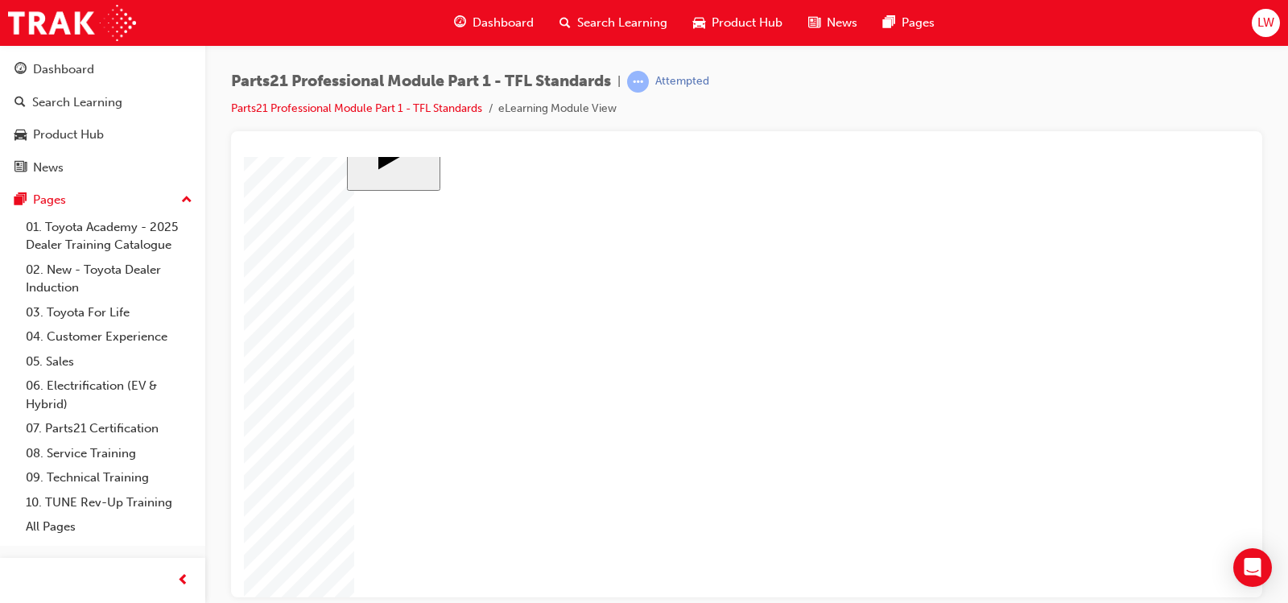
checkbox input "true"
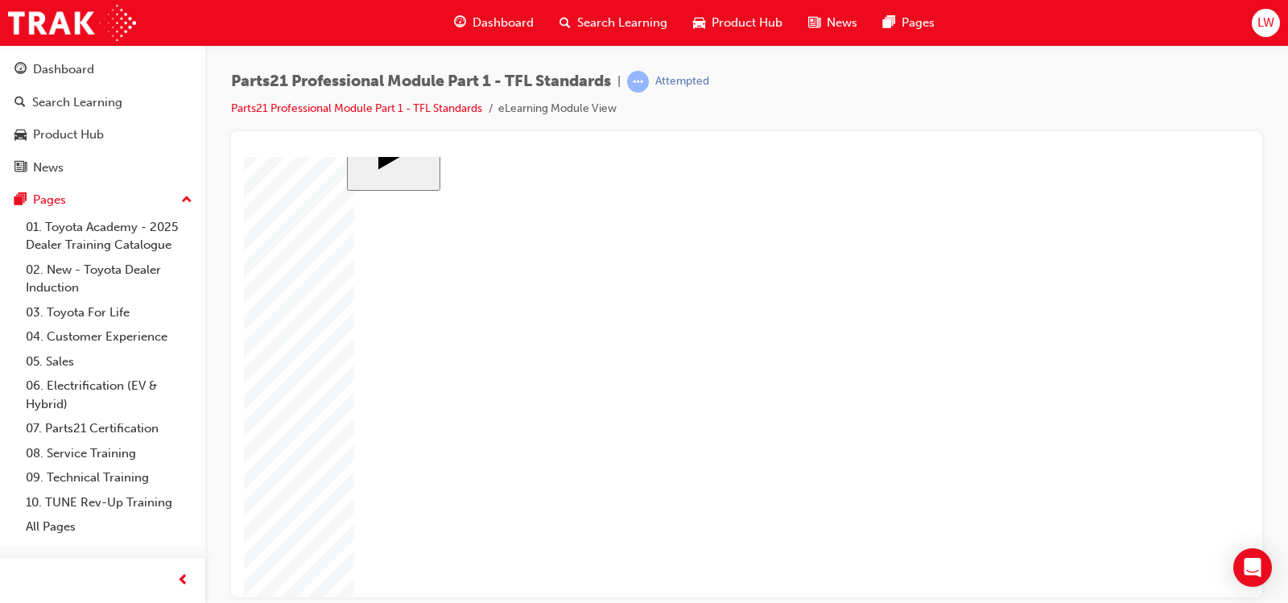
checkbox input "false"
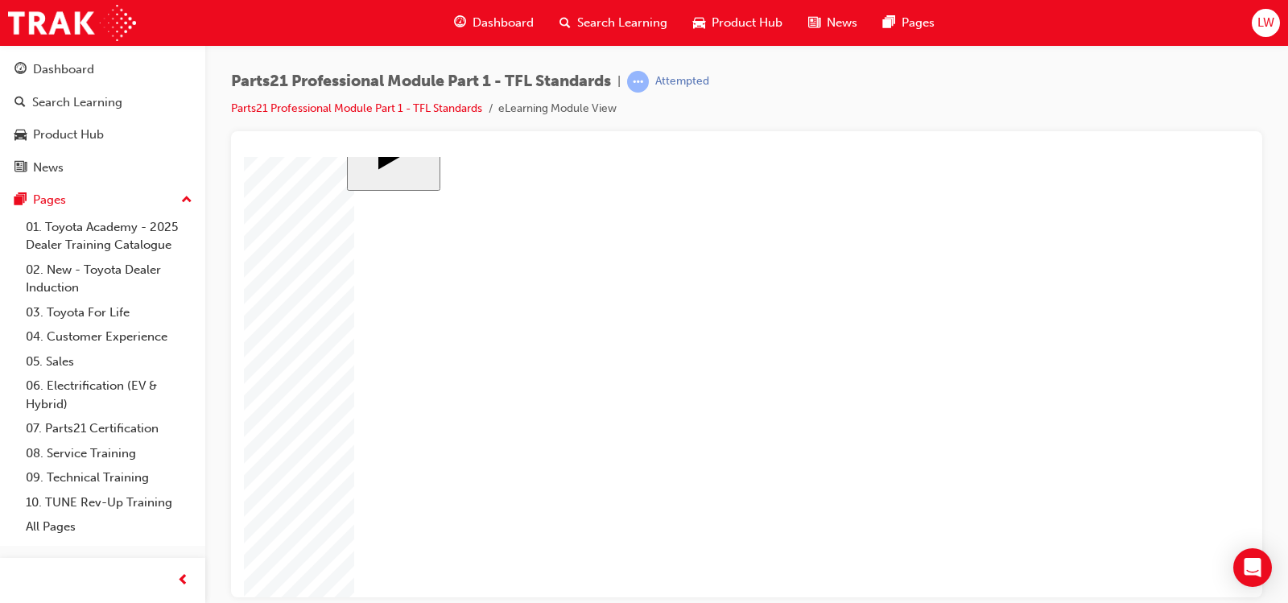
checkbox input "false"
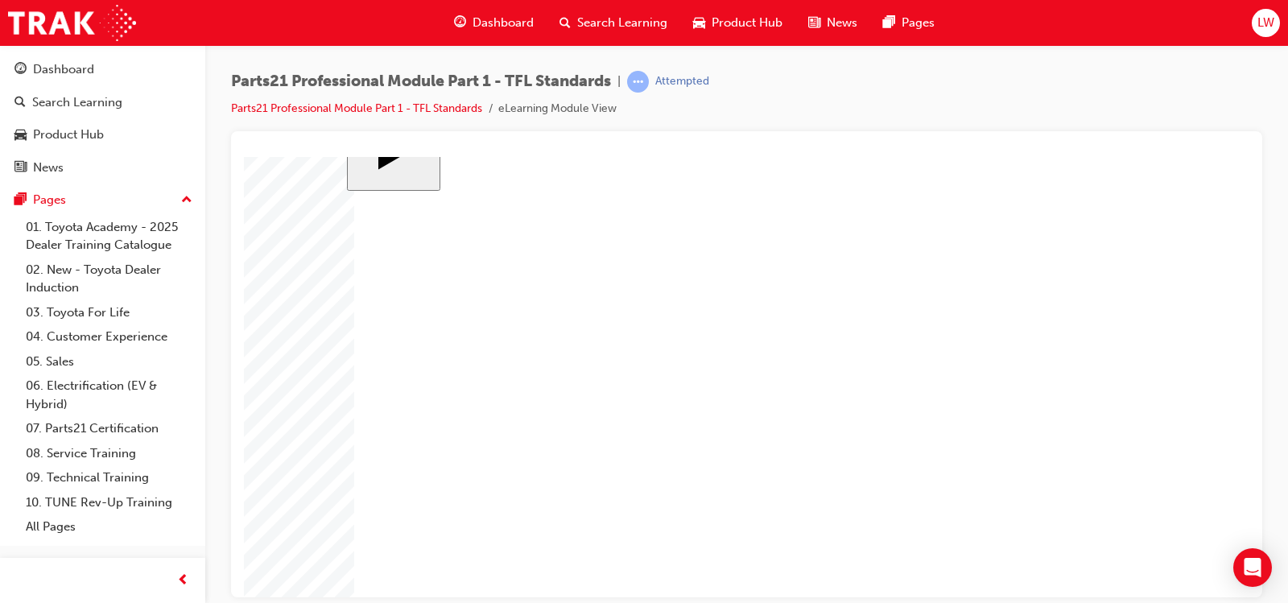
checkbox input "true"
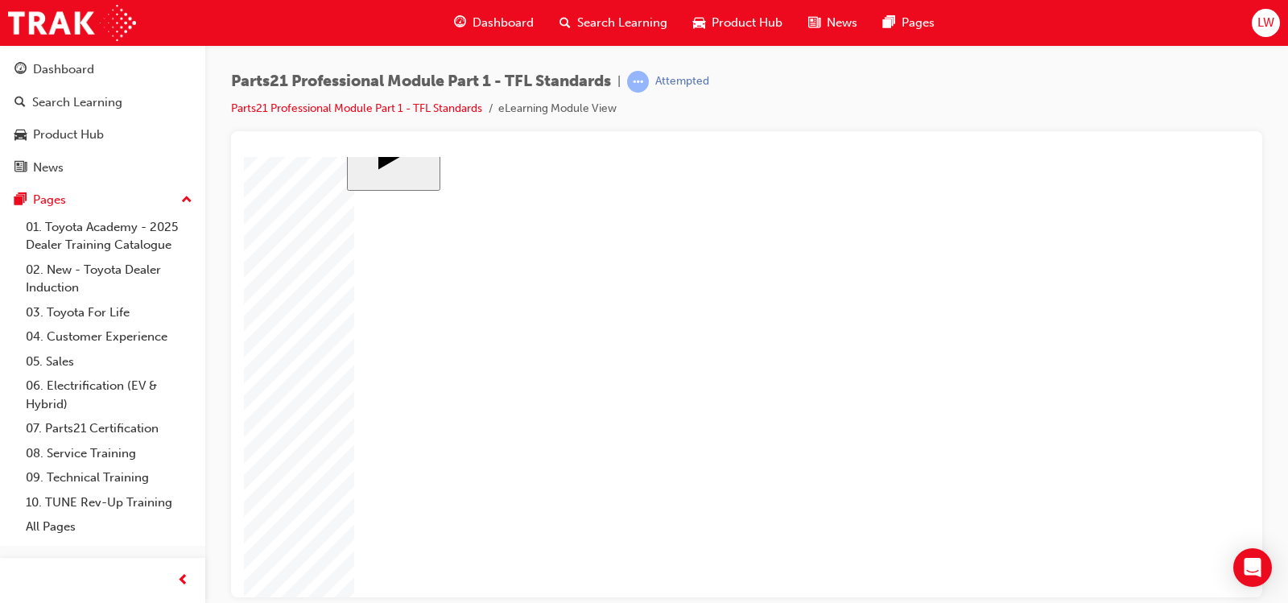
checkbox input "false"
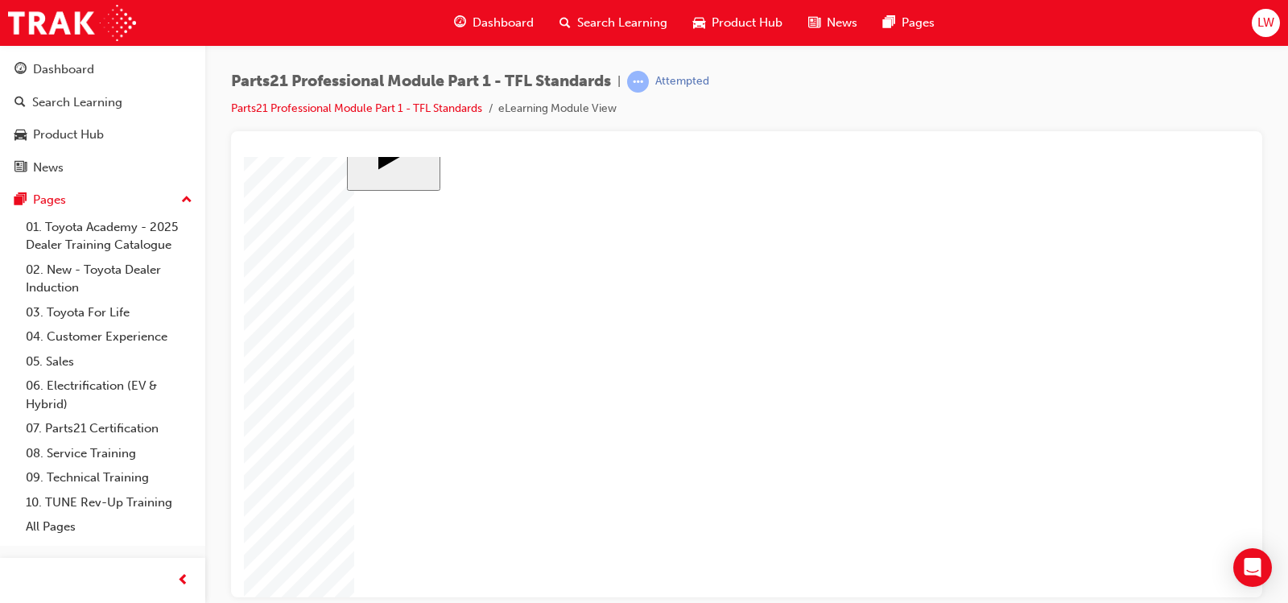
checkbox input "false"
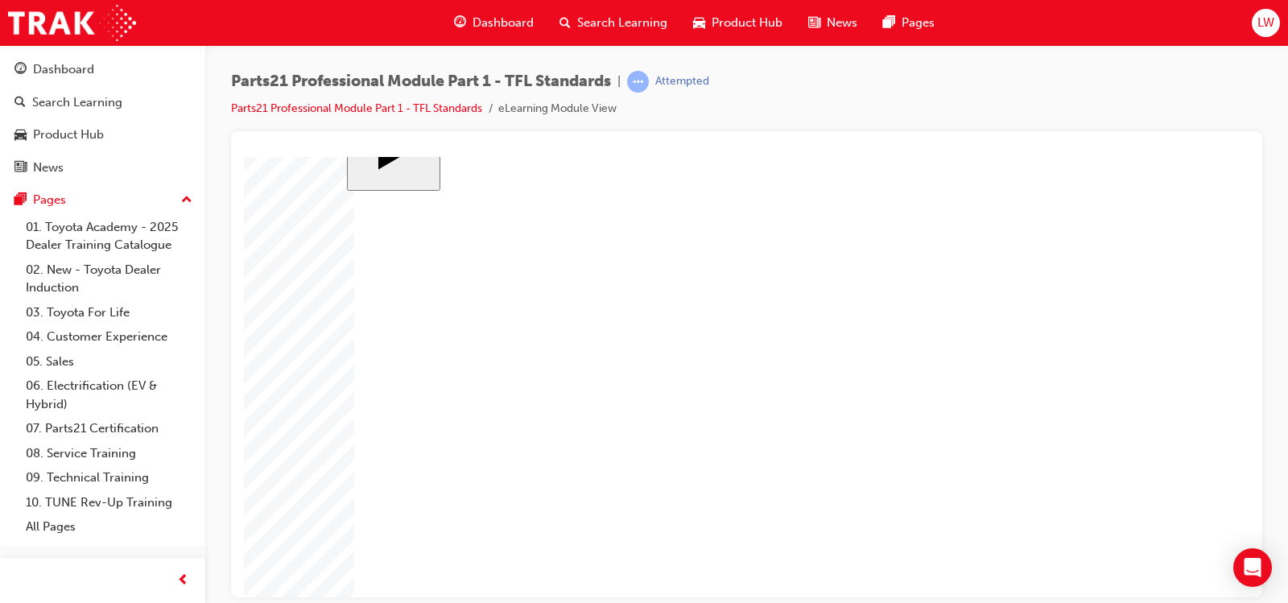
checkbox input "false"
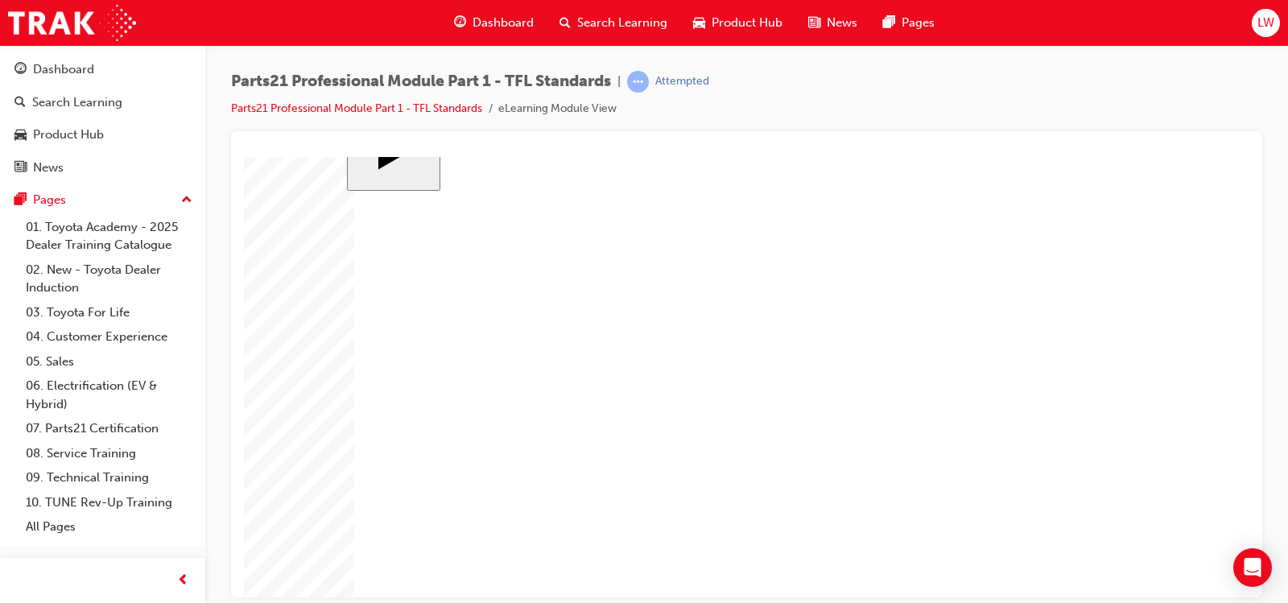
checkbox input "true"
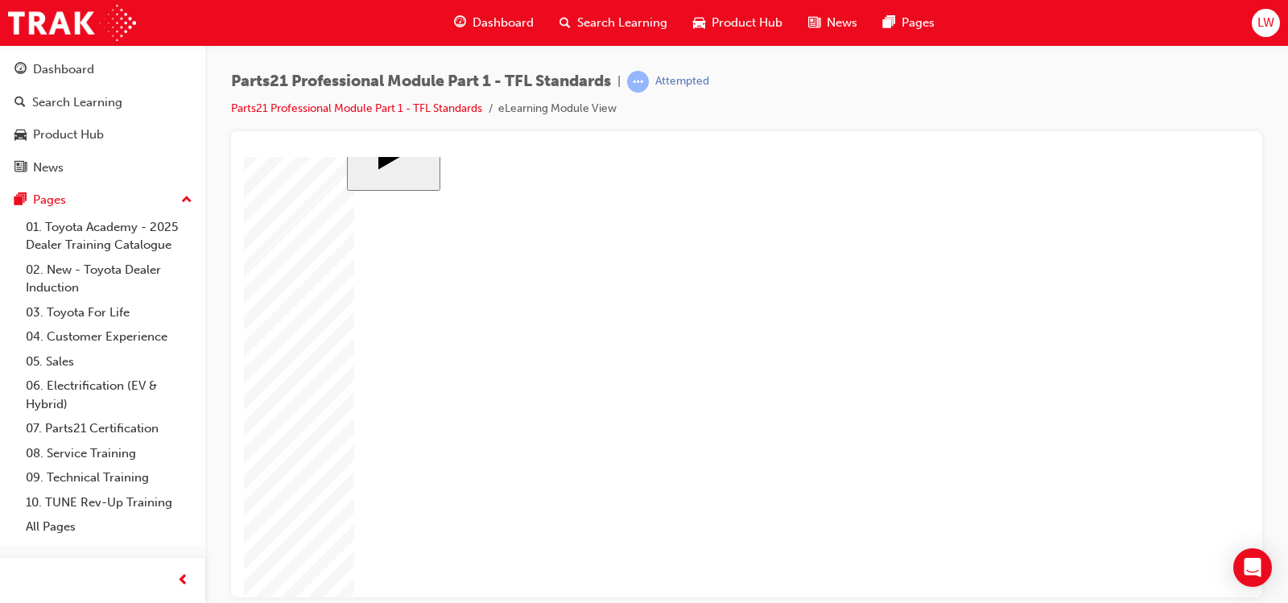
checkbox input "false"
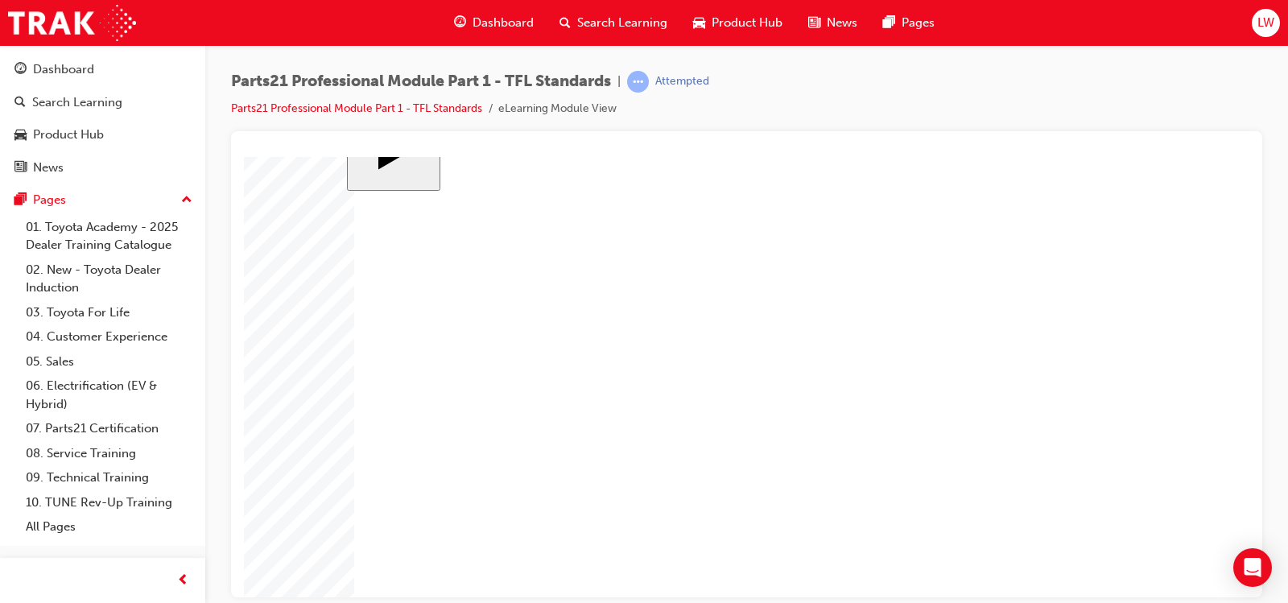
checkbox input "false"
checkbox input "true"
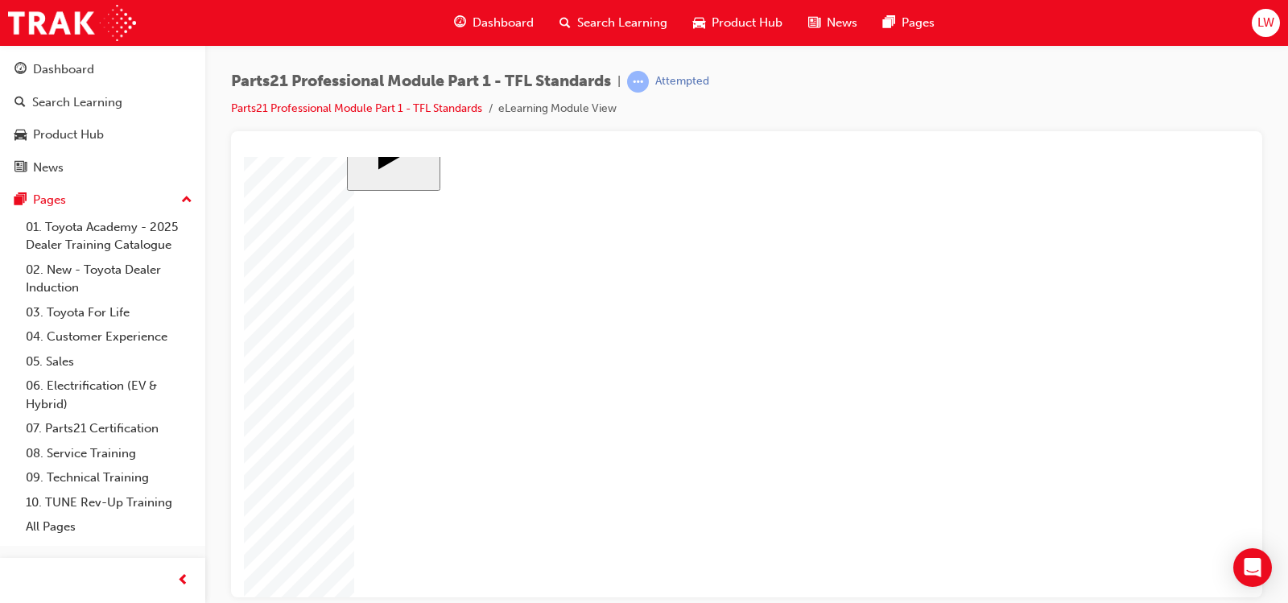
checkbox input "false"
click at [155, 504] on link "10. TUNE Rev-Up Training" at bounding box center [108, 502] width 179 height 25
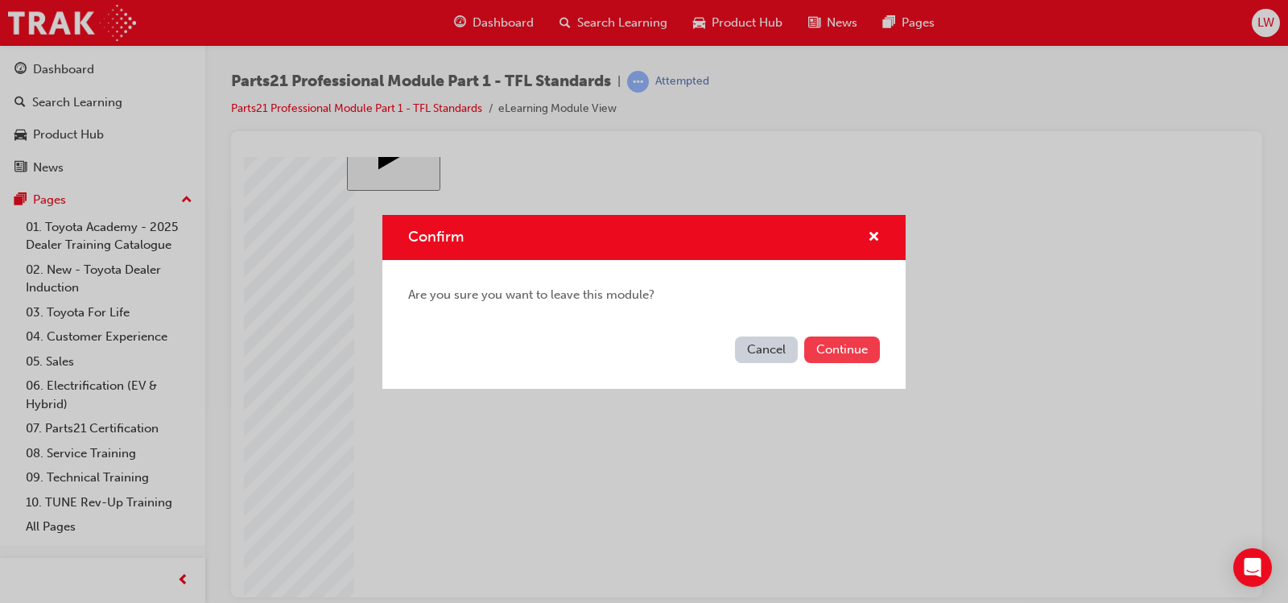
click at [832, 353] on button "Continue" at bounding box center [842, 349] width 76 height 27
